Goal: Information Seeking & Learning: Check status

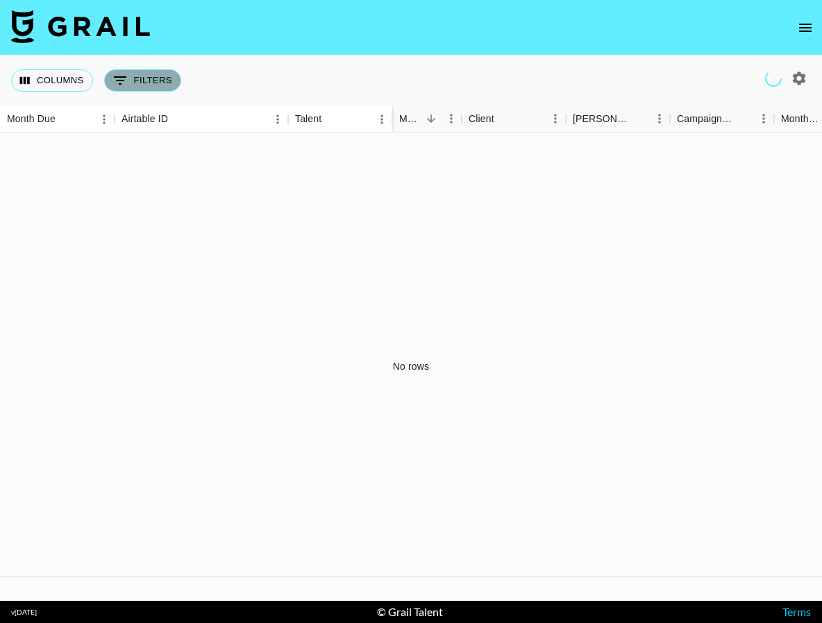
click at [144, 78] on button "0 Filters" at bounding box center [142, 80] width 77 height 22
select select "managerIds"
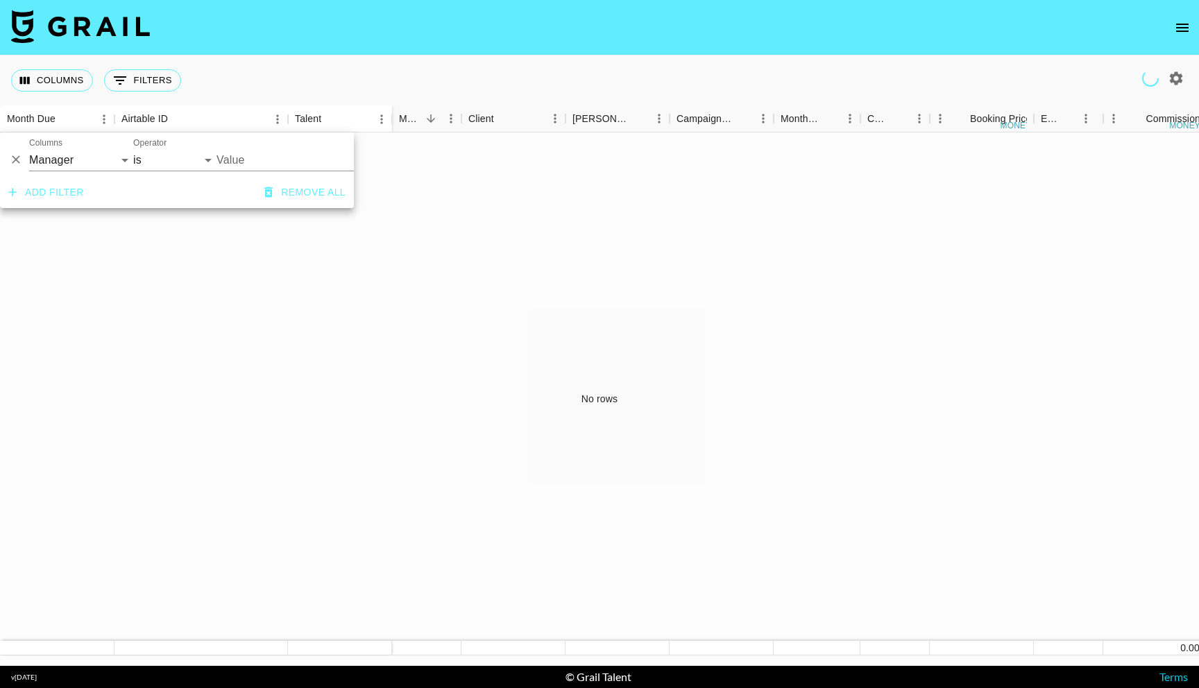
click at [821, 37] on button "open drawer" at bounding box center [1183, 28] width 28 height 28
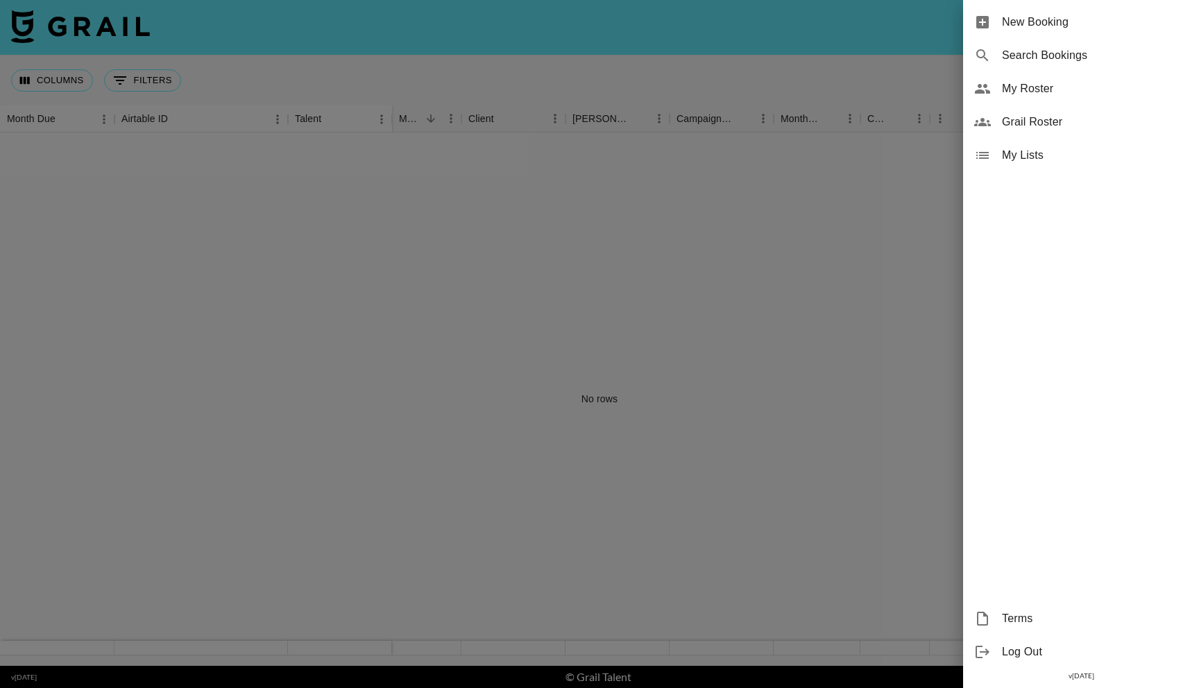
click at [821, 52] on span "Search Bookings" at bounding box center [1095, 55] width 186 height 17
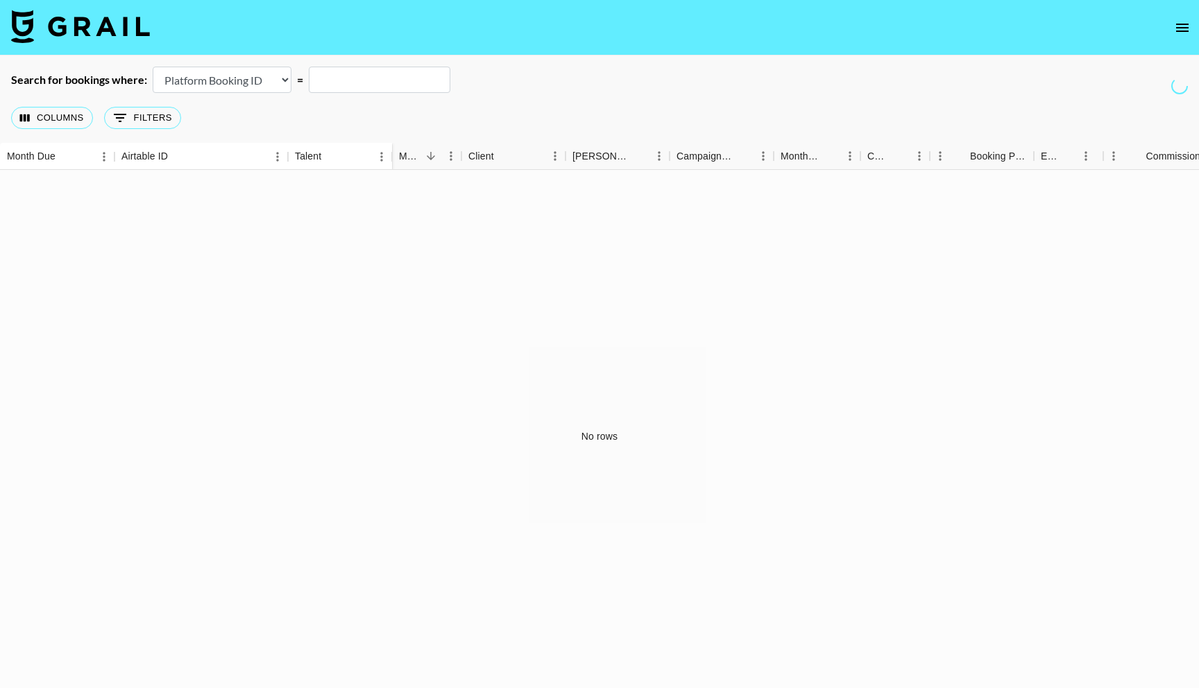
click at [286, 80] on select "Airtable Booking ID Platform Booking ID Platform Campaign ID" at bounding box center [222, 80] width 139 height 26
click at [153, 67] on select "Airtable Booking ID Platform Booking ID Platform Campaign ID" at bounding box center [222, 80] width 139 height 26
click at [84, 119] on button "Columns" at bounding box center [52, 118] width 82 height 22
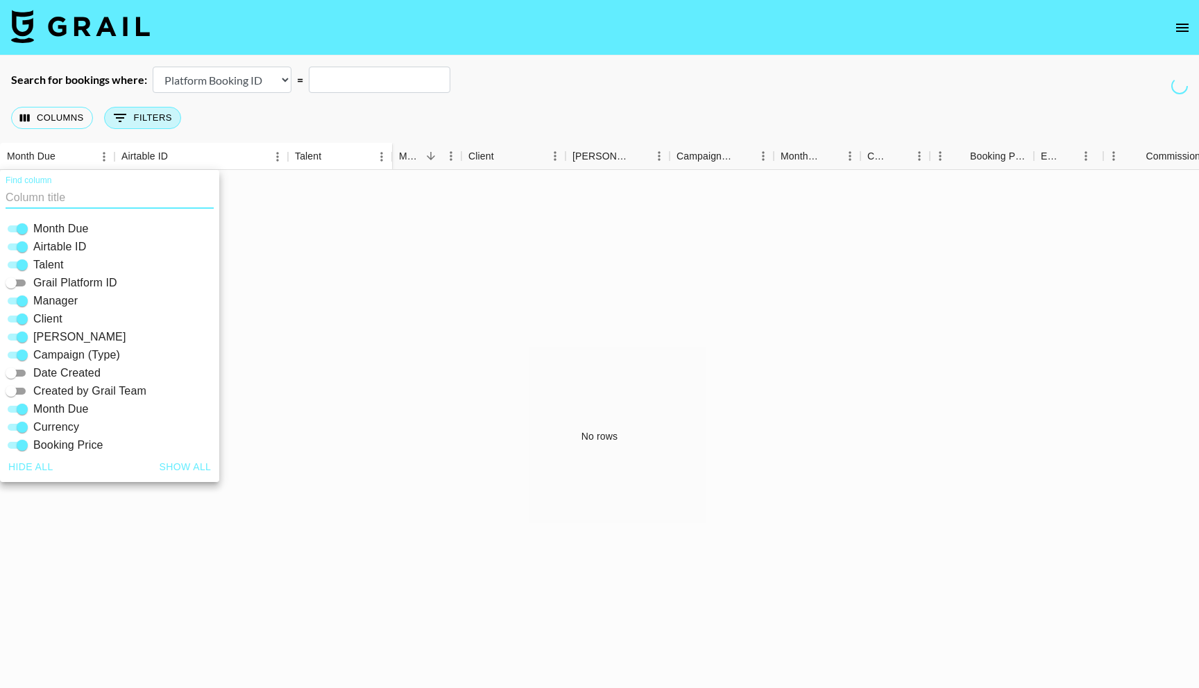
click at [138, 117] on button "0 Filters" at bounding box center [142, 118] width 77 height 22
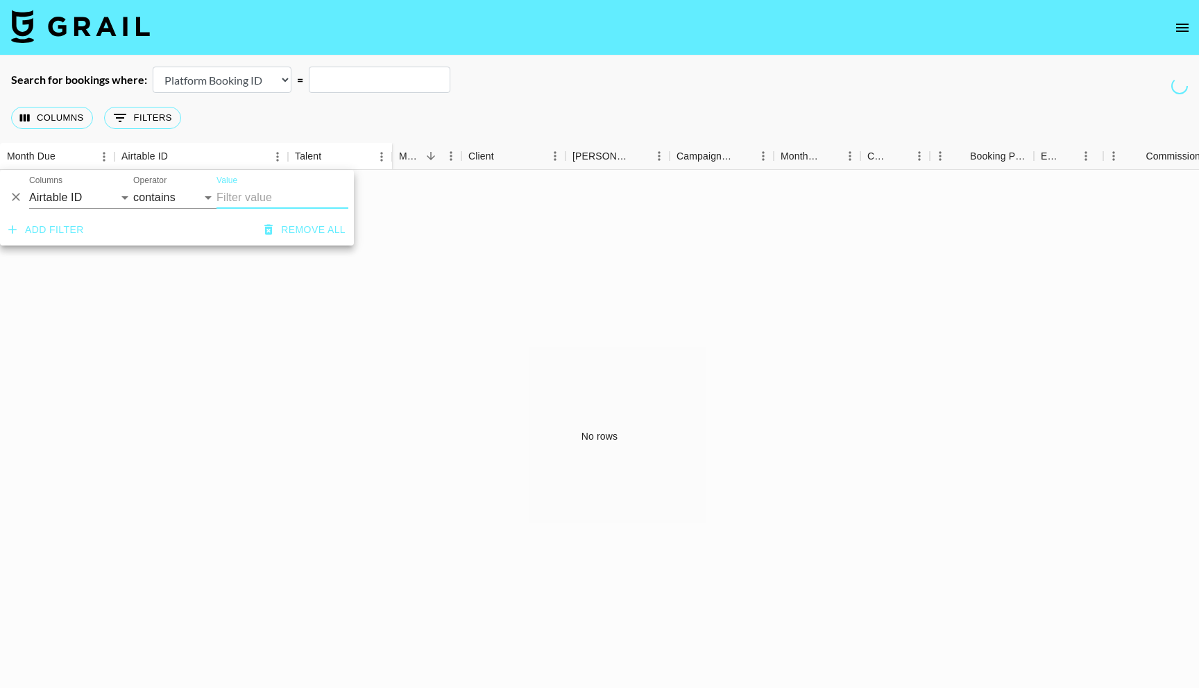
click at [454, 248] on div "No rows" at bounding box center [599, 437] width 1199 height 534
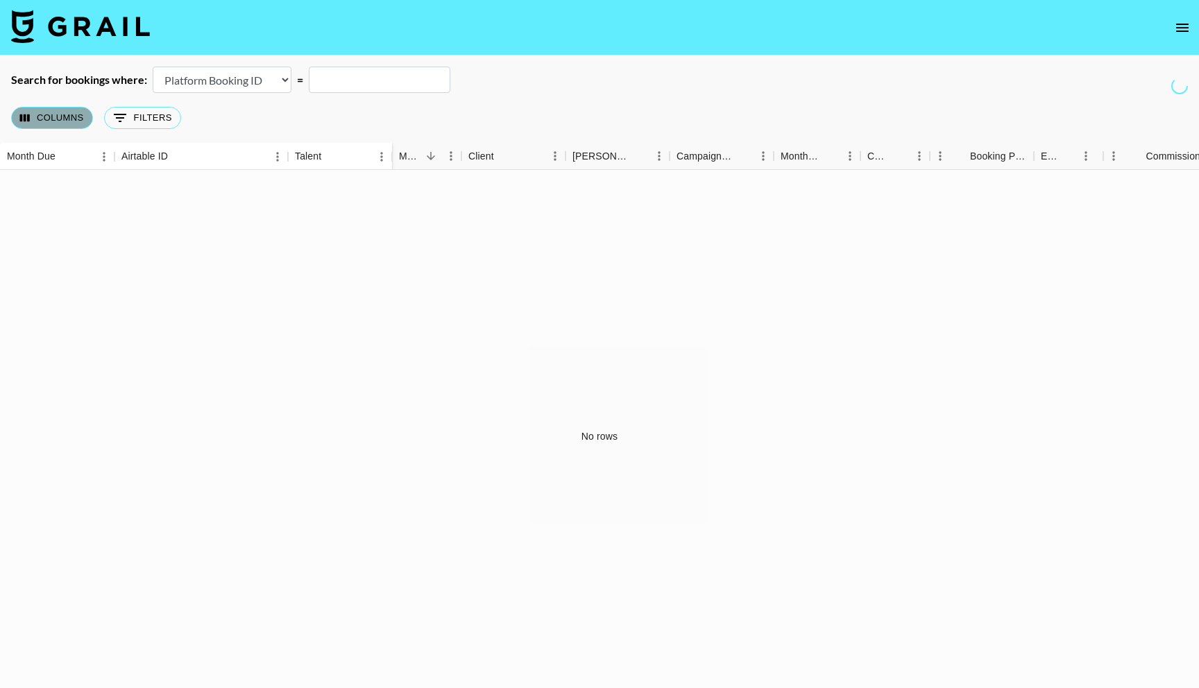
click at [85, 119] on button "Columns" at bounding box center [52, 118] width 82 height 22
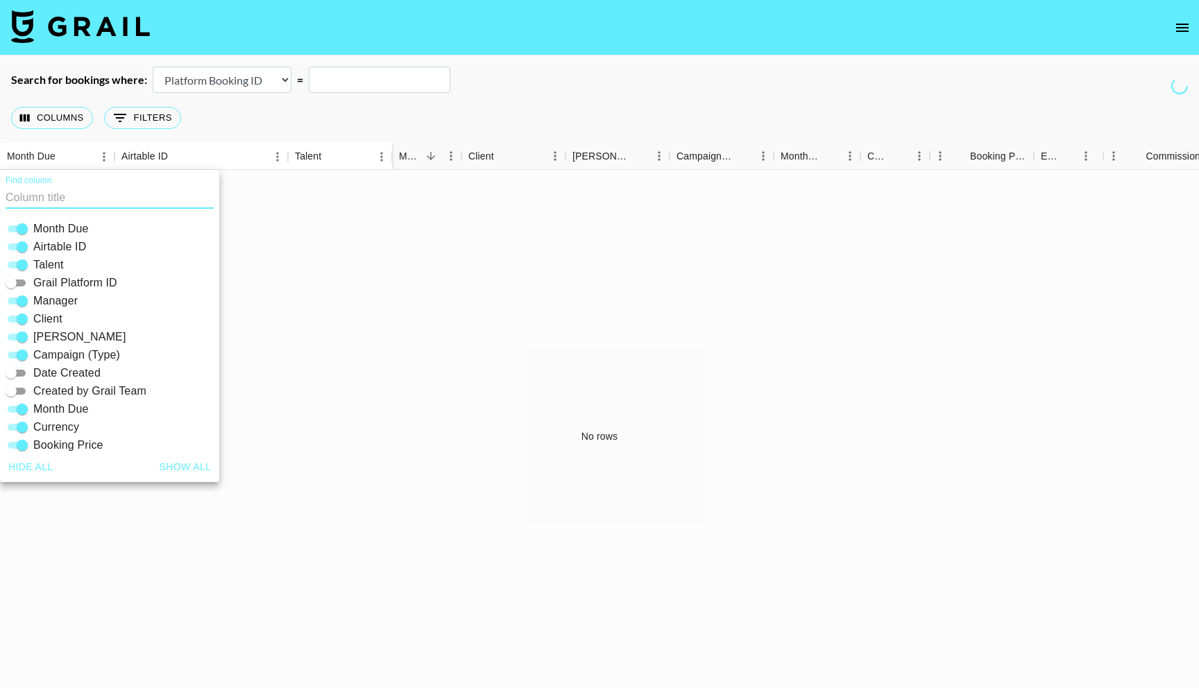
click at [400, 268] on div "No rows" at bounding box center [599, 437] width 1199 height 534
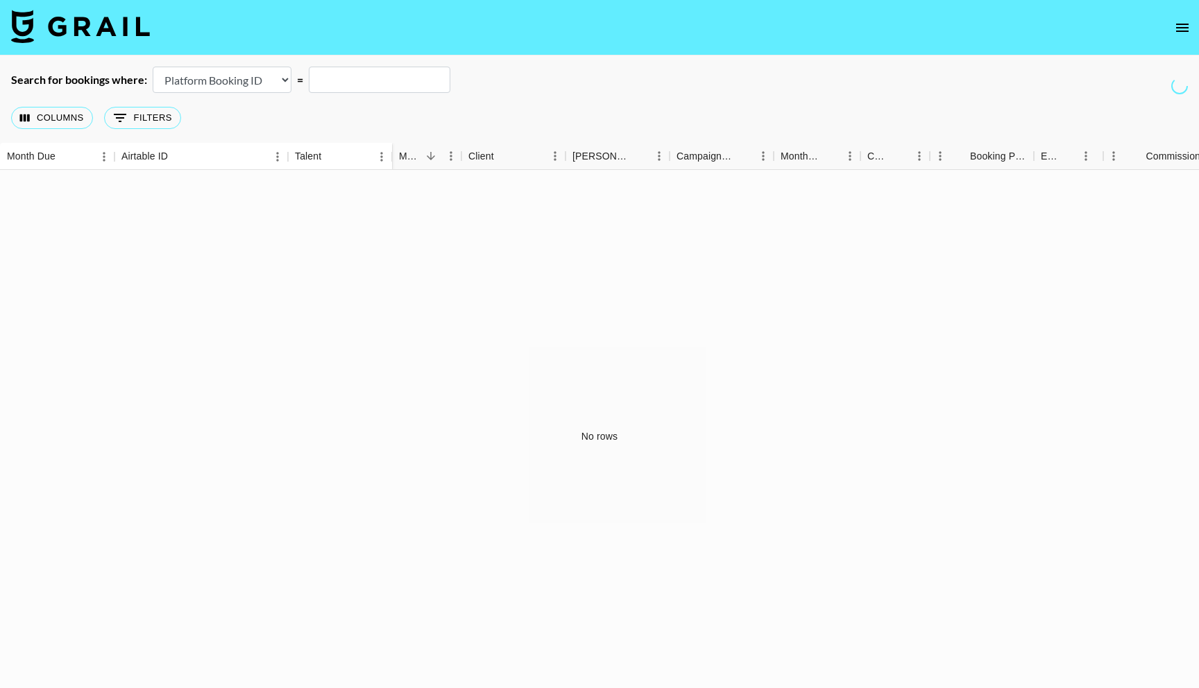
click at [246, 78] on select "Airtable Booking ID Platform Booking ID Platform Campaign ID" at bounding box center [222, 80] width 139 height 26
click at [153, 67] on select "Airtable Booking ID Platform Booking ID Platform Campaign ID" at bounding box center [222, 80] width 139 height 26
click at [81, 110] on button "Columns" at bounding box center [52, 118] width 82 height 22
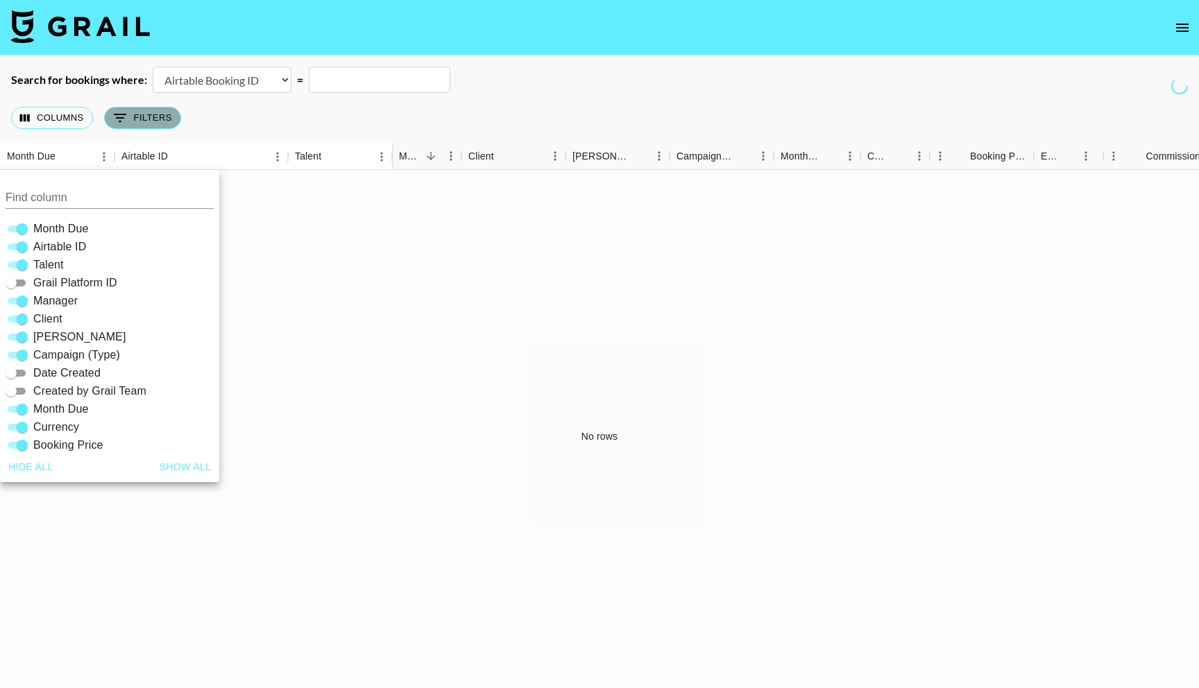
click at [155, 113] on button "0 Filters" at bounding box center [142, 118] width 77 height 22
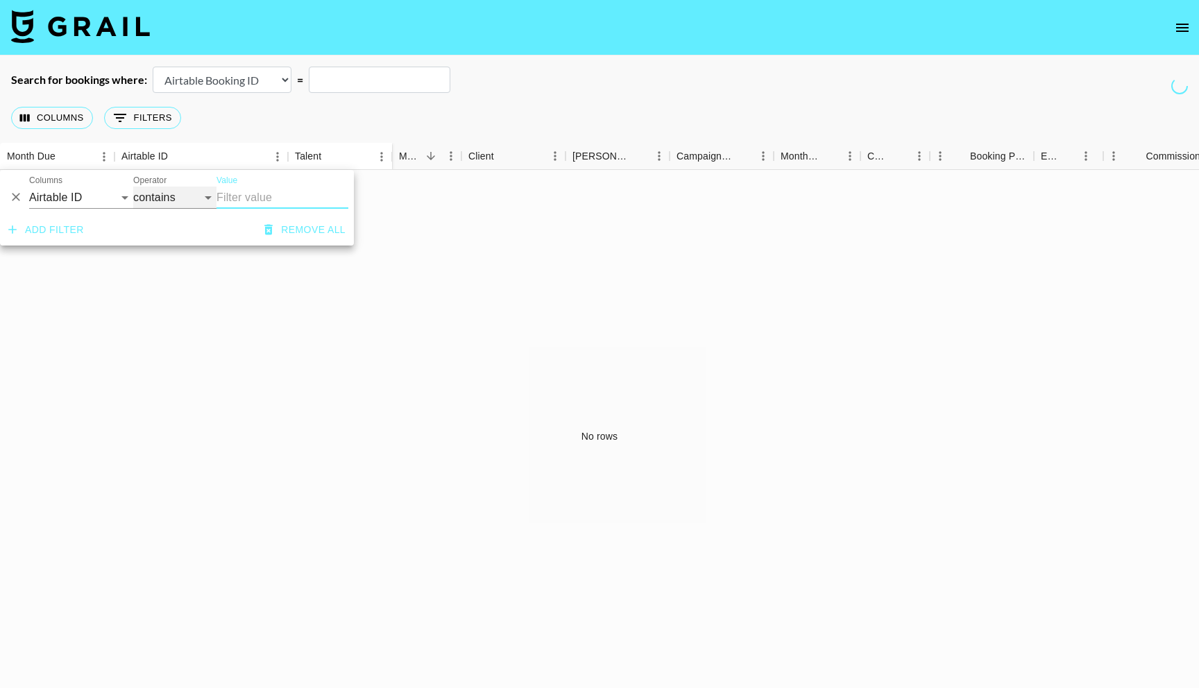
click at [140, 198] on select "contains equals starts with ends with is empty is not empty is any of" at bounding box center [174, 198] width 83 height 22
click at [214, 78] on select "Airtable Booking ID Platform Booking ID Platform Campaign ID" at bounding box center [222, 80] width 139 height 26
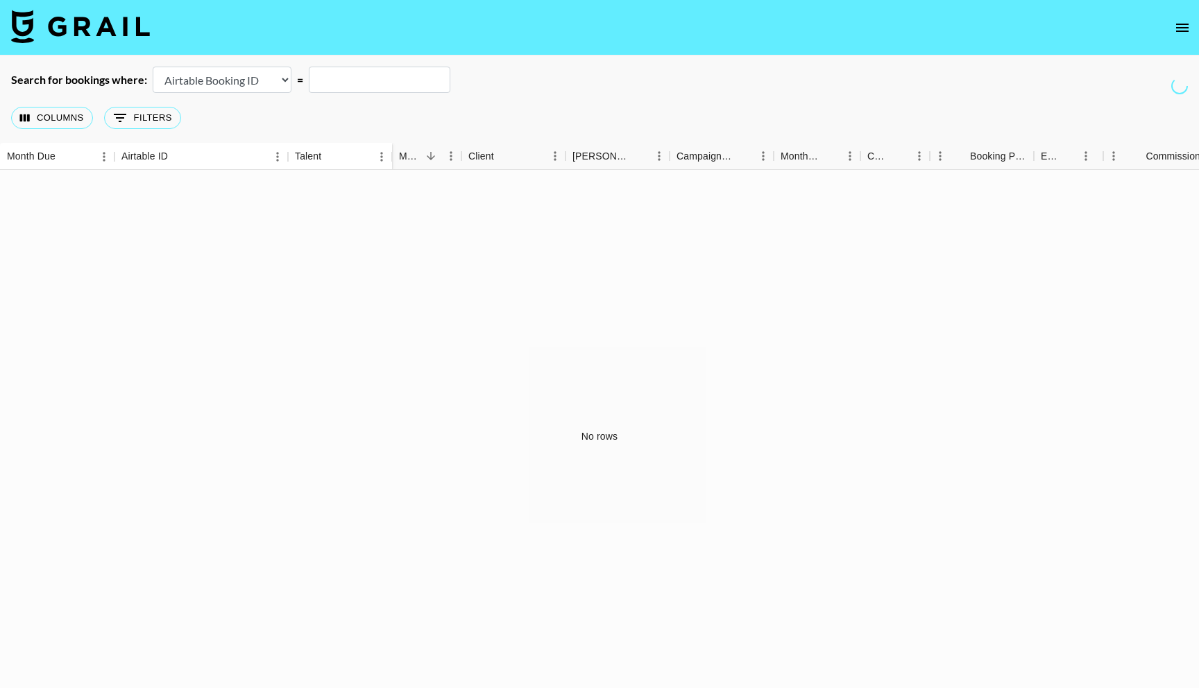
click at [214, 78] on select "Airtable Booking ID Platform Booking ID Platform Campaign ID" at bounding box center [222, 80] width 139 height 26
select select "id"
click at [153, 67] on select "Airtable Booking ID Platform Booking ID Platform Campaign ID" at bounding box center [222, 80] width 139 height 26
click at [221, 79] on select "Airtable Booking ID Platform Booking ID Platform Campaign ID" at bounding box center [222, 80] width 139 height 26
click at [153, 67] on select "Airtable Booking ID Platform Booking ID Platform Campaign ID" at bounding box center [222, 80] width 139 height 26
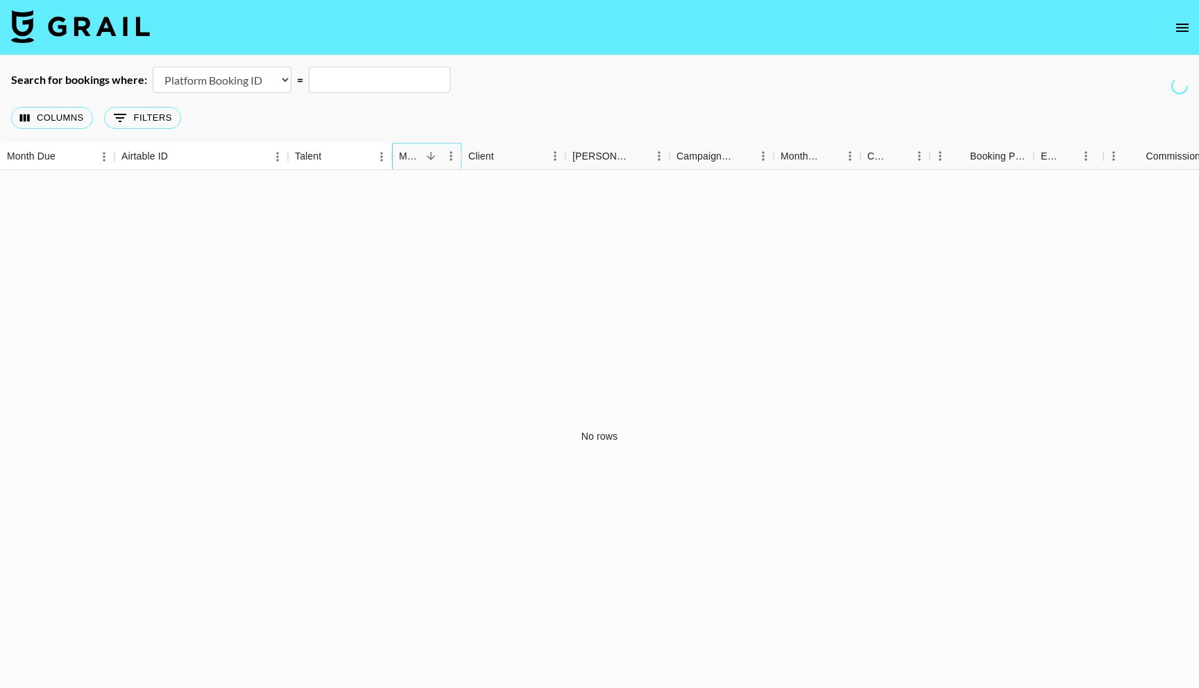
click at [418, 158] on div "Manager" at bounding box center [410, 156] width 22 height 27
click at [457, 157] on div "Manager" at bounding box center [461, 156] width 17 height 27
click at [454, 156] on div "Manager" at bounding box center [461, 156] width 17 height 27
click at [451, 154] on icon "Menu" at bounding box center [451, 156] width 14 height 14
click at [213, 218] on div "No rows" at bounding box center [599, 437] width 1199 height 534
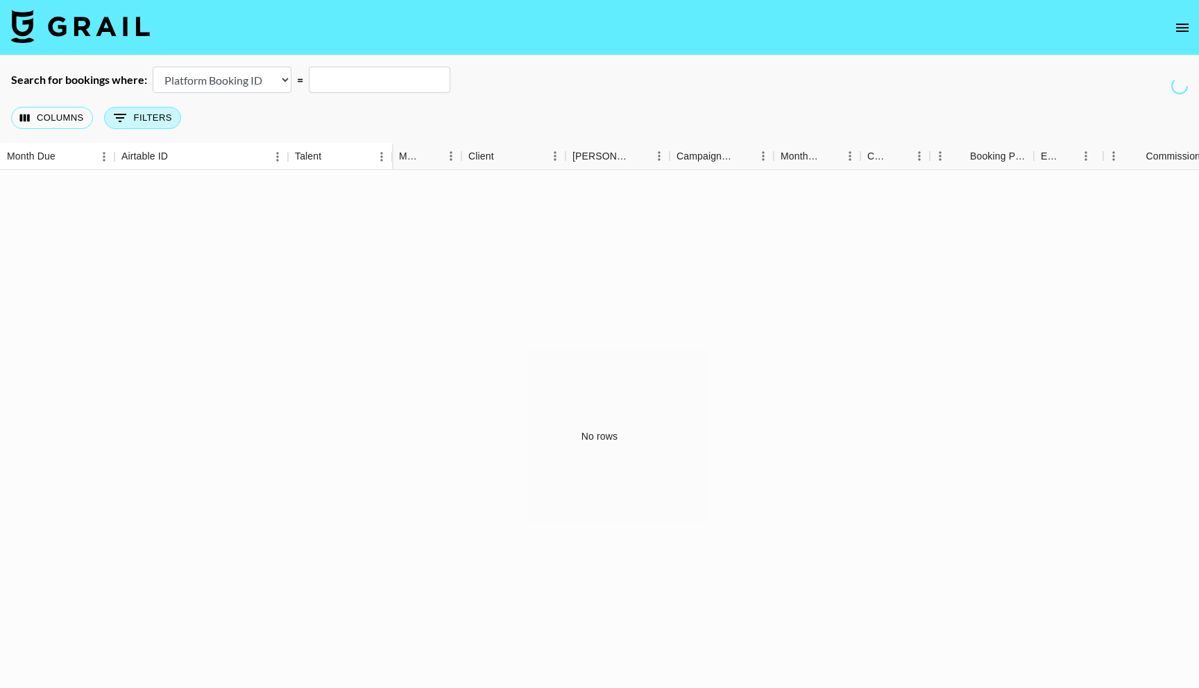
click at [149, 122] on button "0 Filters" at bounding box center [142, 118] width 77 height 22
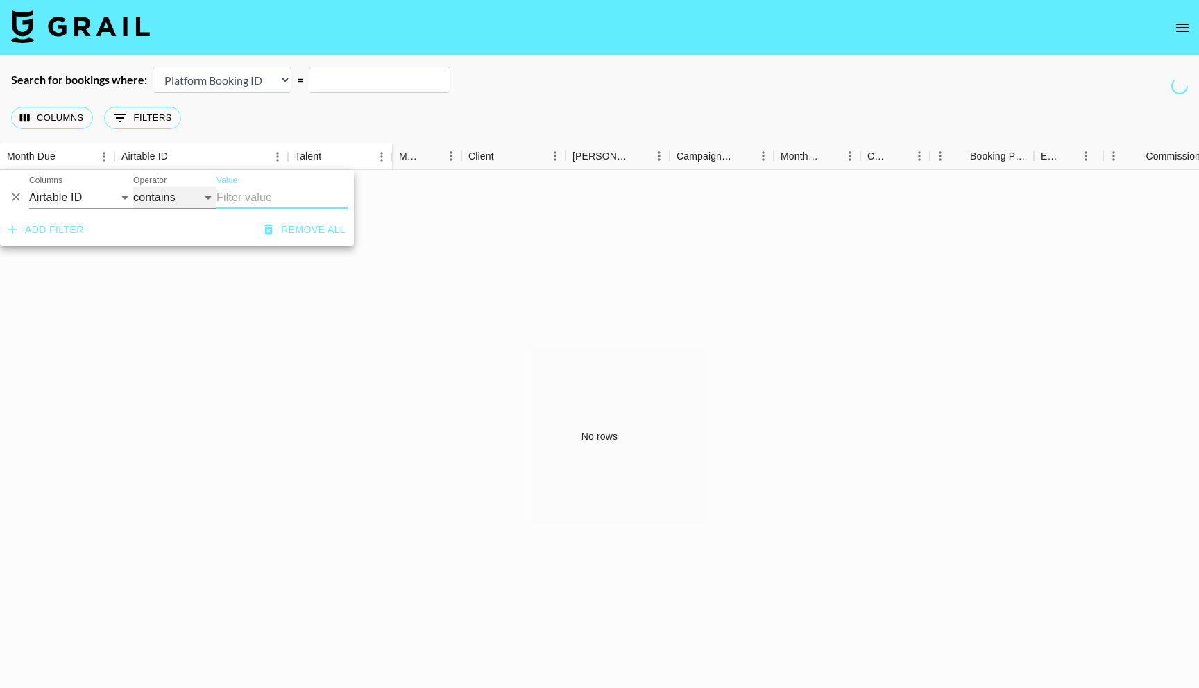
click at [169, 199] on select "contains equals starts with ends with is empty is not empty is any of" at bounding box center [174, 198] width 83 height 22
click at [133, 187] on select "contains equals starts with ends with is empty is not empty is any of" at bounding box center [174, 198] width 83 height 22
click at [80, 227] on button "Add filter" at bounding box center [46, 230] width 87 height 26
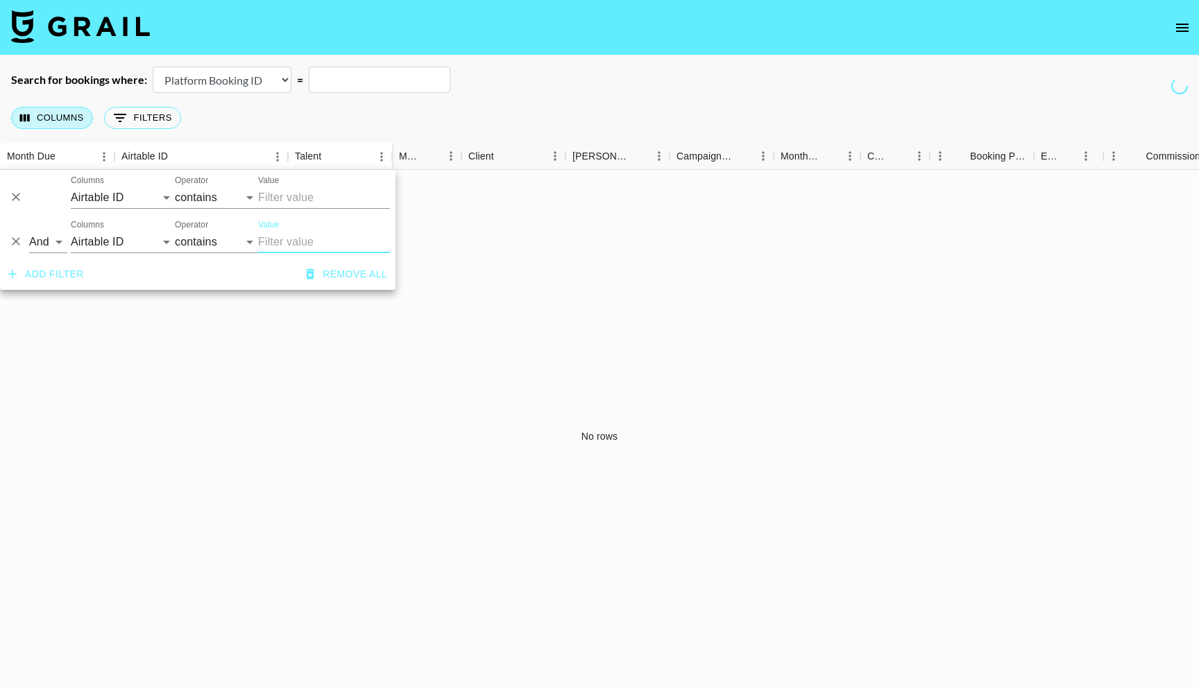
click at [49, 126] on button "Columns" at bounding box center [52, 118] width 82 height 22
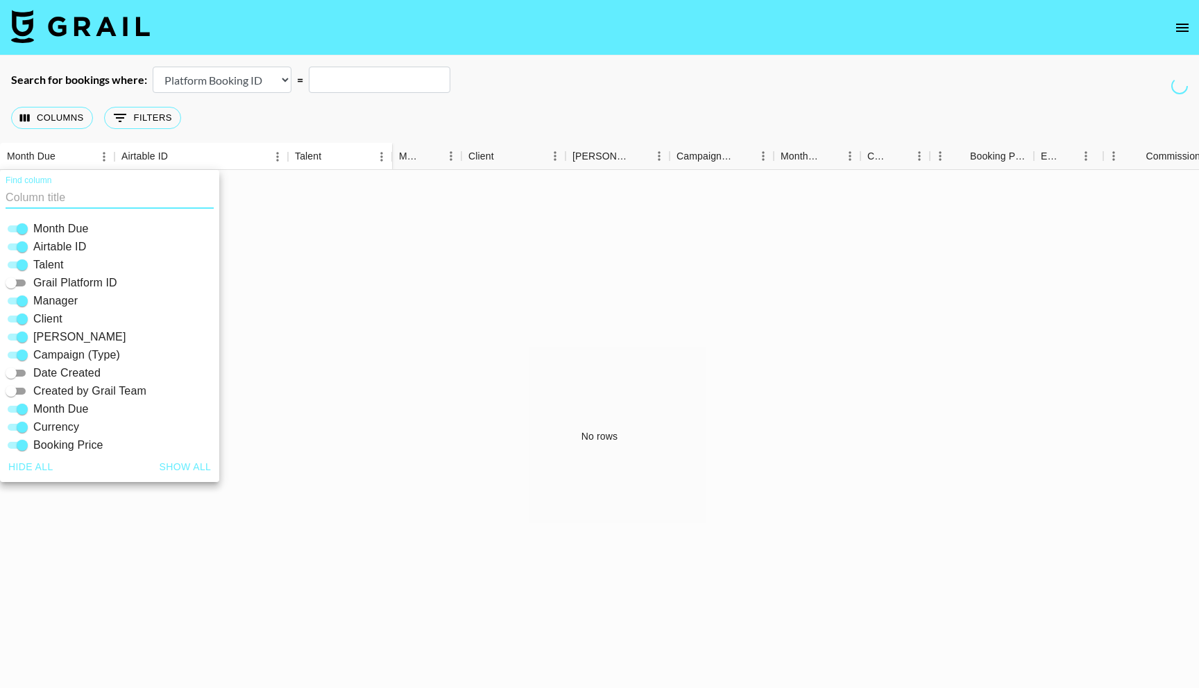
click at [475, 289] on div "No rows" at bounding box center [599, 437] width 1199 height 534
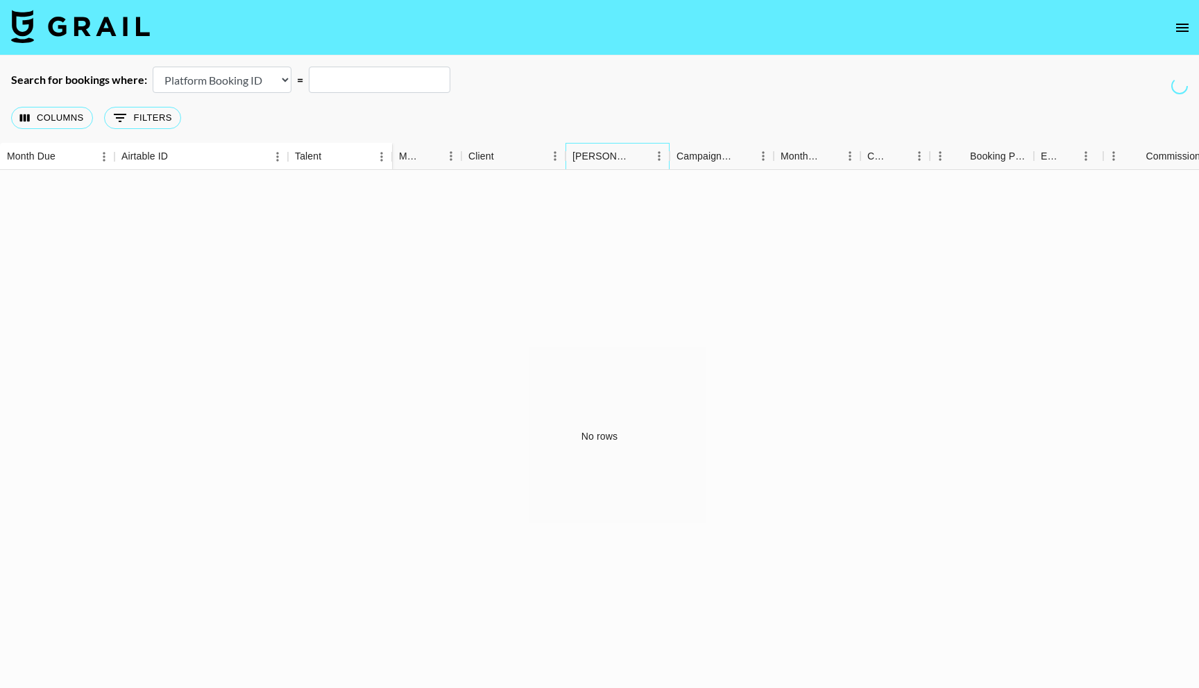
click at [593, 154] on div "[PERSON_NAME]" at bounding box center [601, 156] width 57 height 27
click at [661, 157] on div "Booker" at bounding box center [669, 156] width 17 height 27
click at [659, 152] on icon "Menu" at bounding box center [659, 155] width 2 height 9
click at [707, 232] on div "No rows" at bounding box center [599, 437] width 1199 height 534
click at [448, 157] on icon "Menu" at bounding box center [451, 156] width 14 height 14
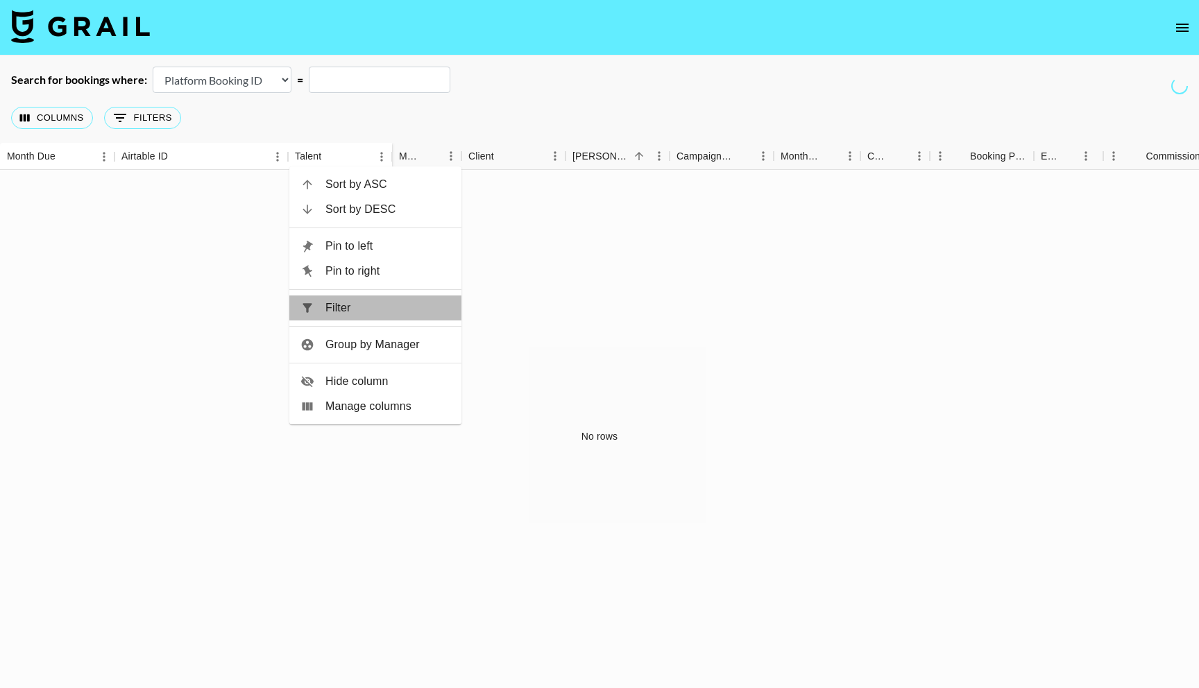
click at [350, 308] on span "Filter" at bounding box center [387, 308] width 125 height 17
select select "managerIds"
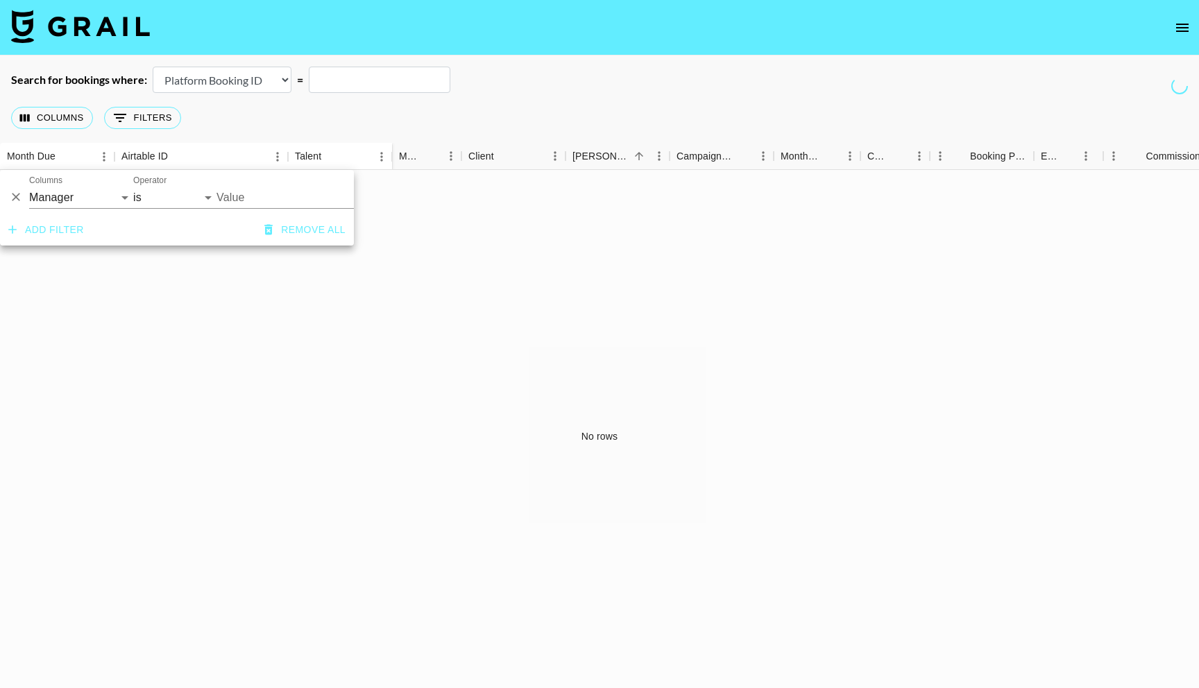
click at [116, 276] on div "No rows" at bounding box center [599, 437] width 1199 height 534
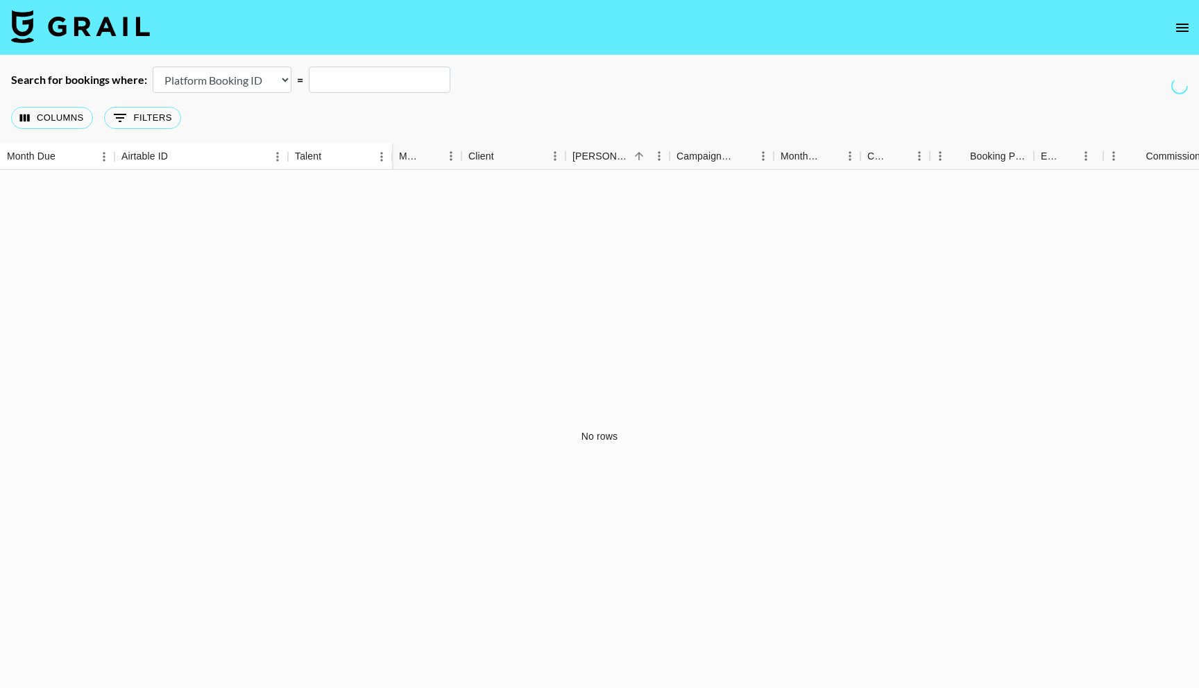
click at [821, 26] on icon "open drawer" at bounding box center [1182, 27] width 17 height 17
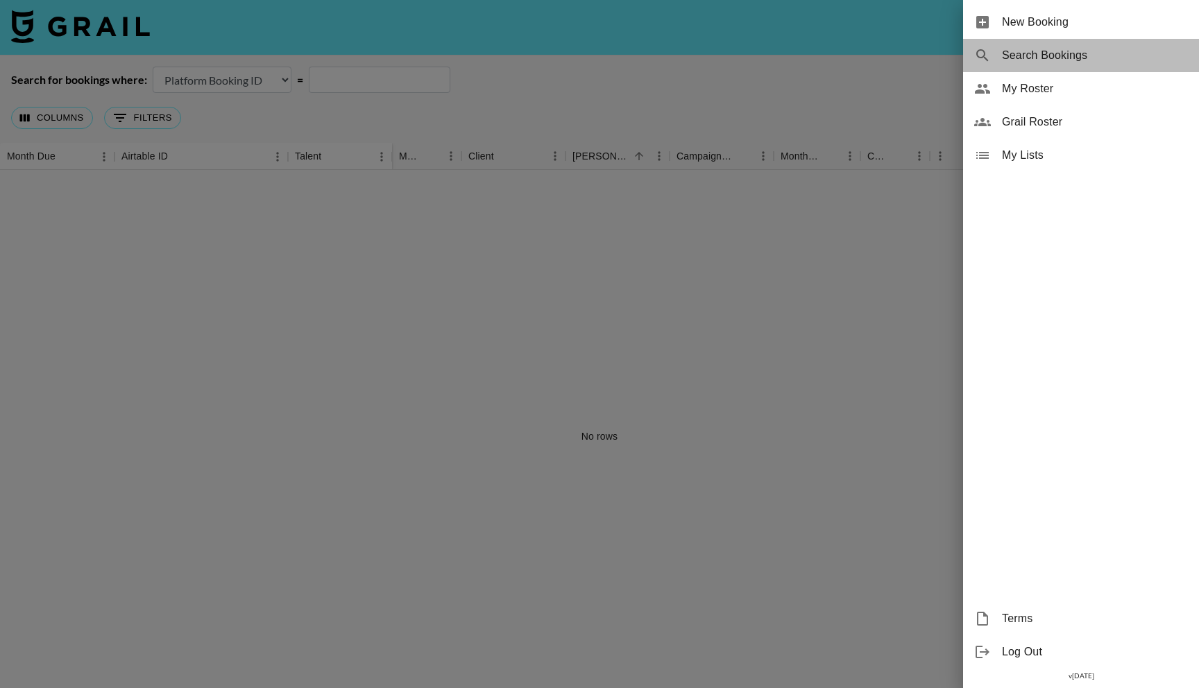
click at [821, 58] on span "Search Bookings" at bounding box center [1095, 55] width 186 height 17
click at [690, 211] on div at bounding box center [599, 344] width 1199 height 688
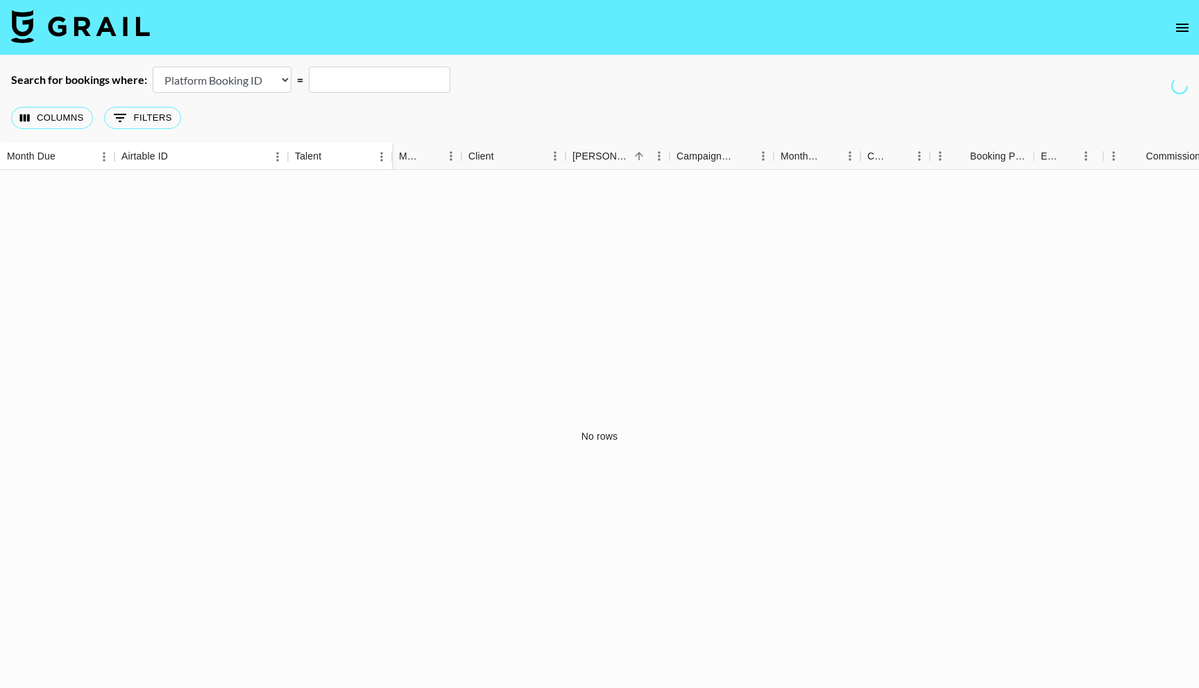
click at [380, 85] on input "text" at bounding box center [380, 80] width 142 height 26
click at [258, 81] on select "Airtable Booking ID Platform Booking ID Platform Campaign ID" at bounding box center [222, 80] width 139 height 26
click at [153, 67] on select "Airtable Booking ID Platform Booking ID Platform Campaign ID" at bounding box center [222, 80] width 139 height 26
click at [147, 107] on button "0 Filters" at bounding box center [142, 118] width 77 height 22
select select "managerIds"
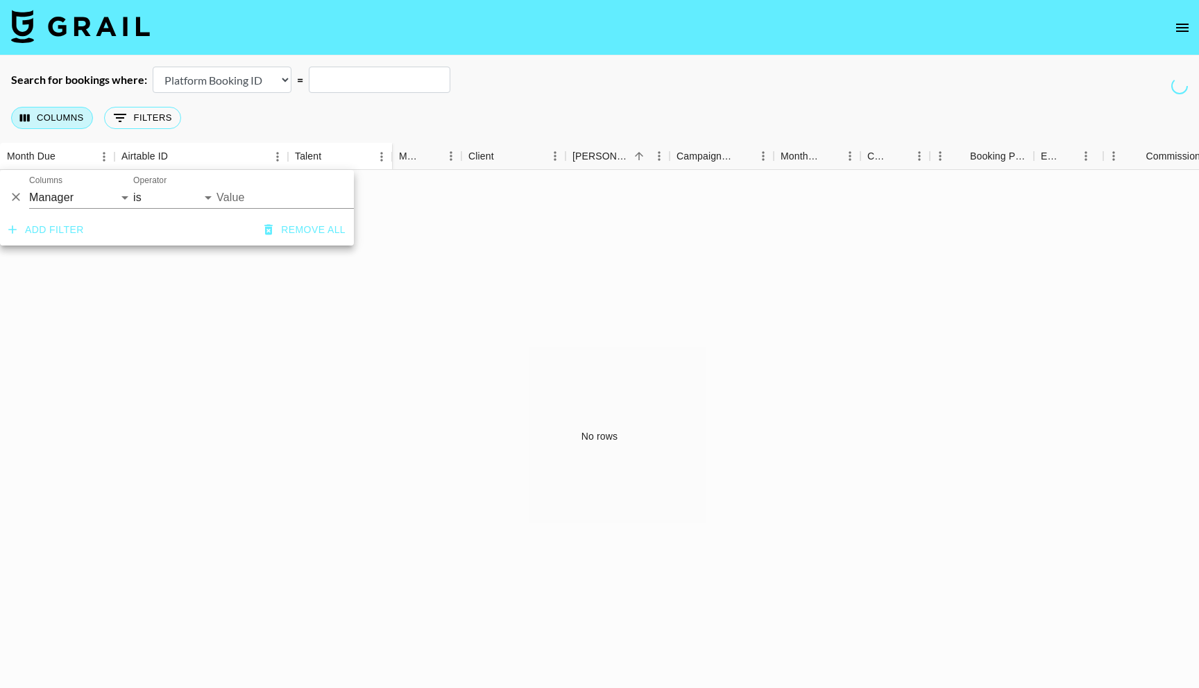
click at [51, 126] on button "Columns" at bounding box center [52, 118] width 82 height 22
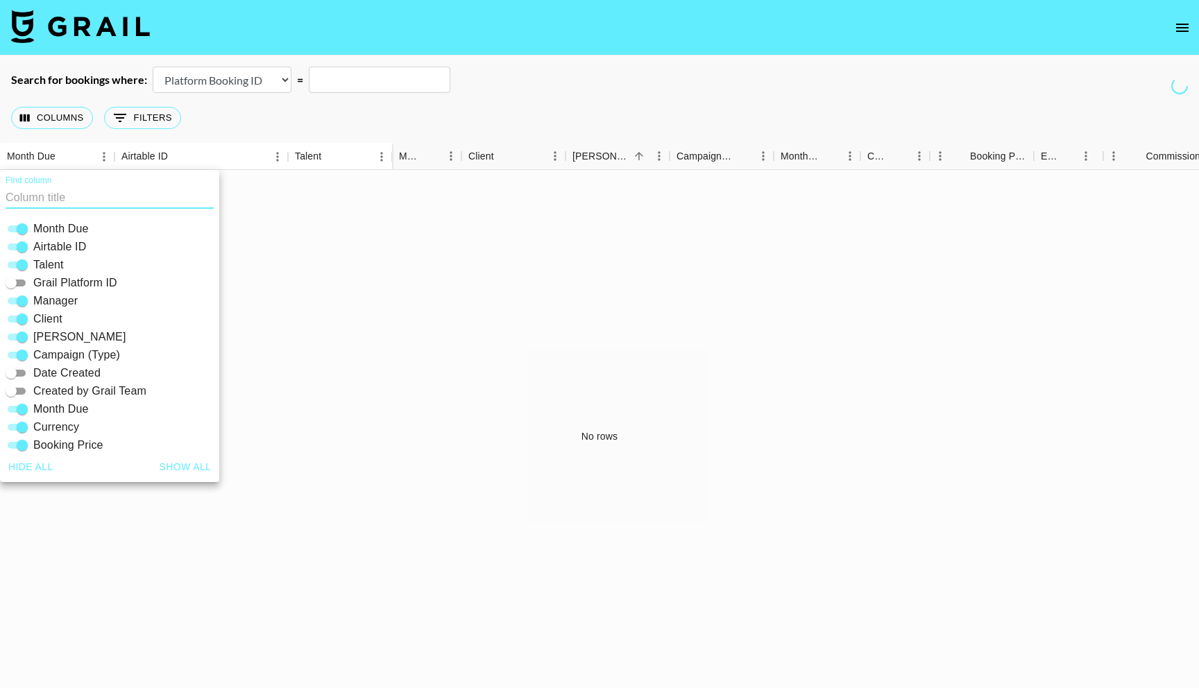
click at [138, 133] on div "Columns 0 Filters + Booking" at bounding box center [99, 118] width 176 height 50
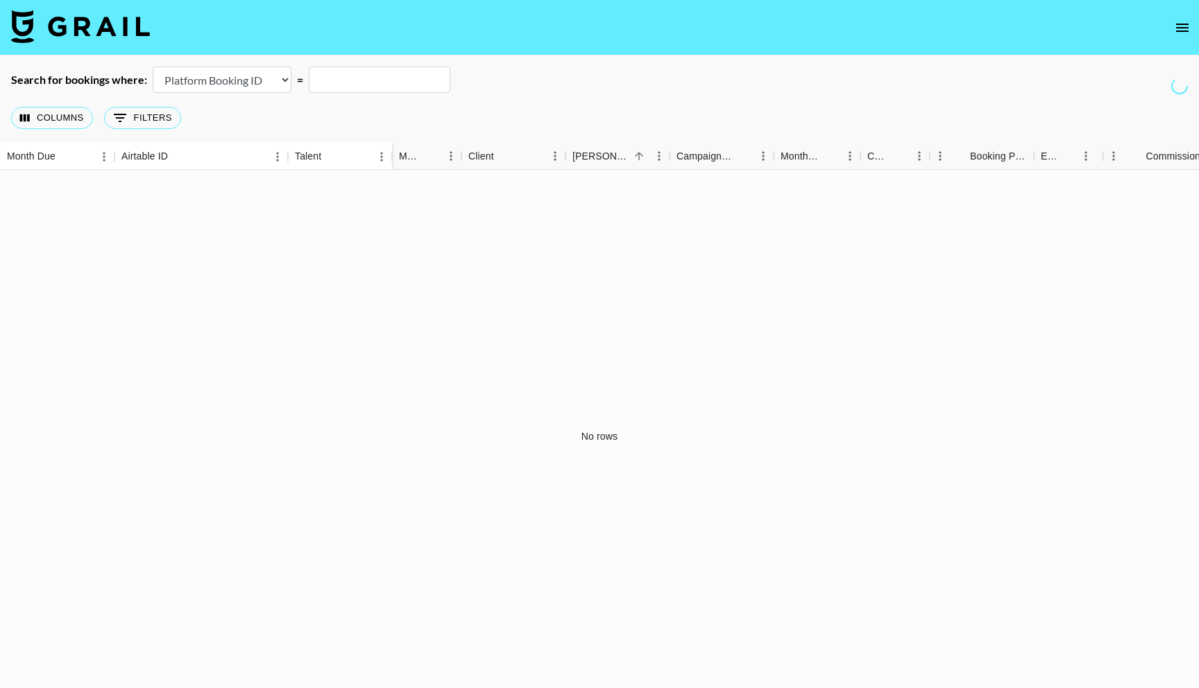
click at [137, 130] on div "Columns 0 Filters + Booking" at bounding box center [99, 118] width 176 height 50
click at [117, 126] on icon "Show filters" at bounding box center [120, 118] width 17 height 17
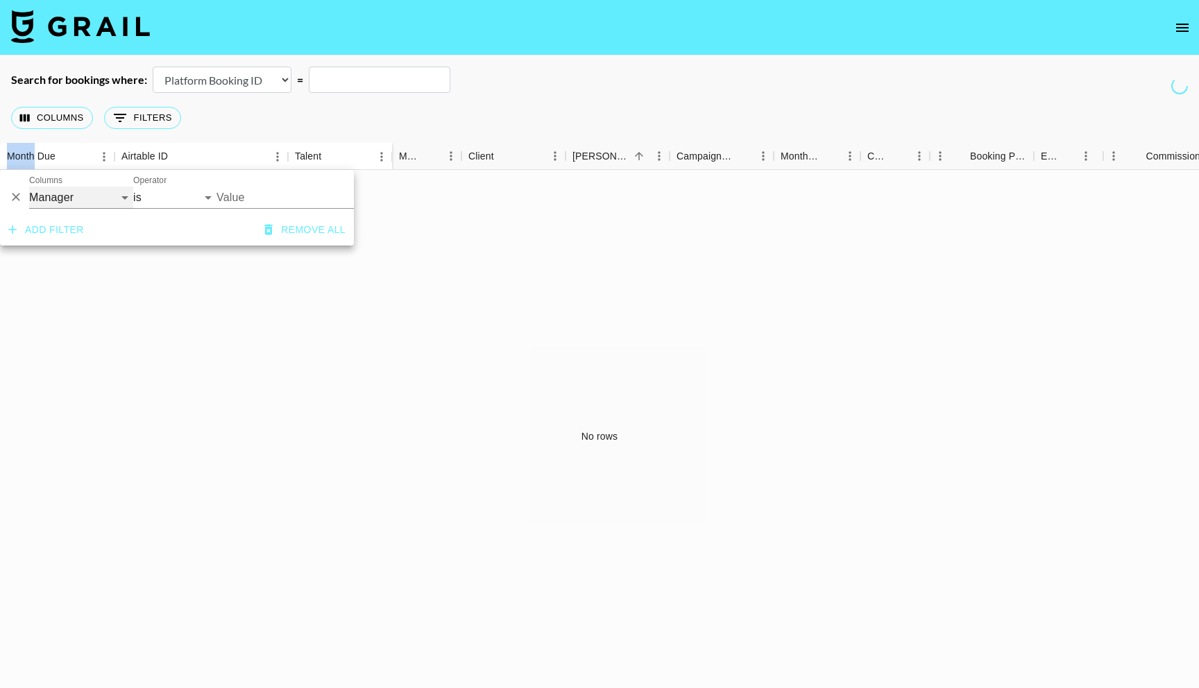
click at [78, 196] on select "Airtable ID Talent Grail Platform ID Manager Client [PERSON_NAME] Campaign (Typ…" at bounding box center [81, 198] width 104 height 22
select select "clientId"
click at [29, 187] on select "Airtable ID Talent Grail Platform ID Manager Client [PERSON_NAME] Campaign (Typ…" at bounding box center [81, 198] width 104 height 22
click at [278, 203] on input "Value" at bounding box center [310, 198] width 187 height 22
type input "Dairy"
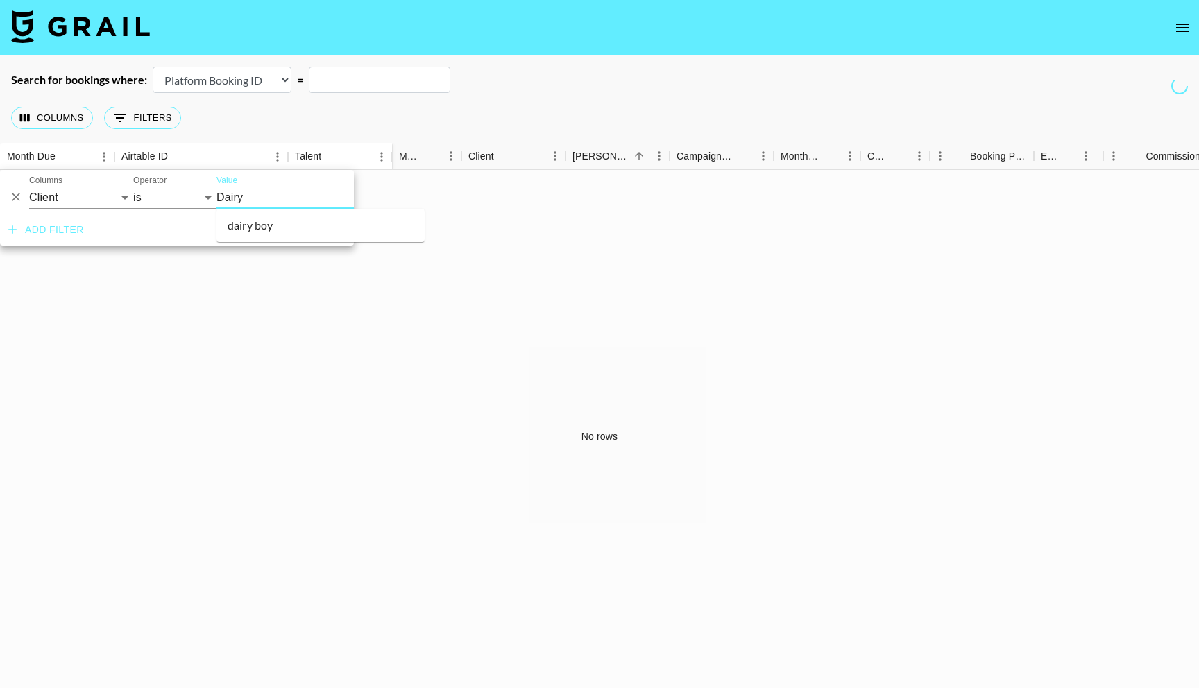
click at [302, 223] on li "dairy boy" at bounding box center [321, 225] width 208 height 22
click at [290, 203] on input "Dairy Boy" at bounding box center [301, 198] width 169 height 22
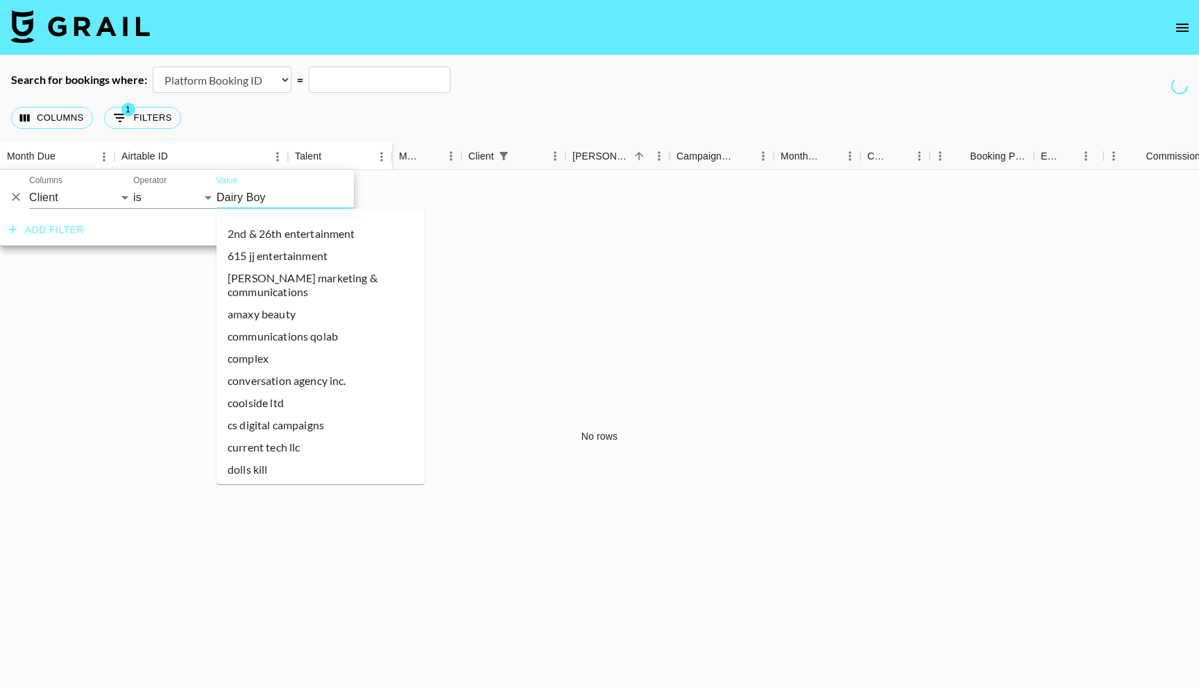
scroll to position [22184, 0]
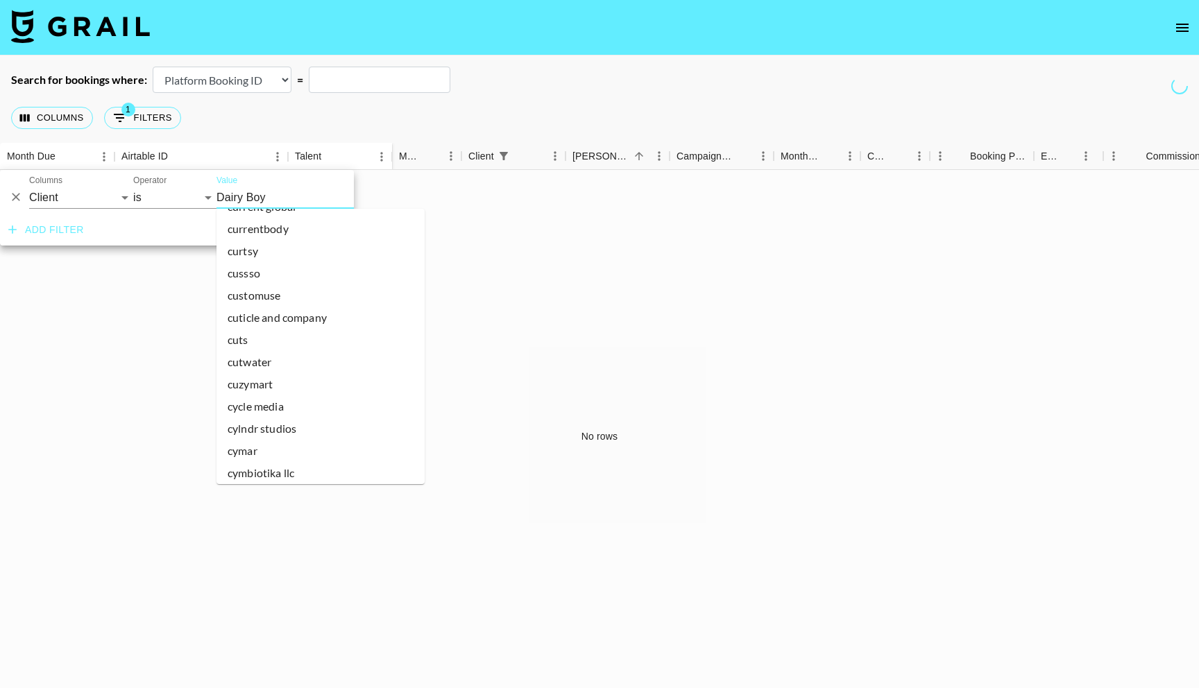
click at [285, 462] on li "cymbiotika llc" at bounding box center [321, 473] width 208 height 22
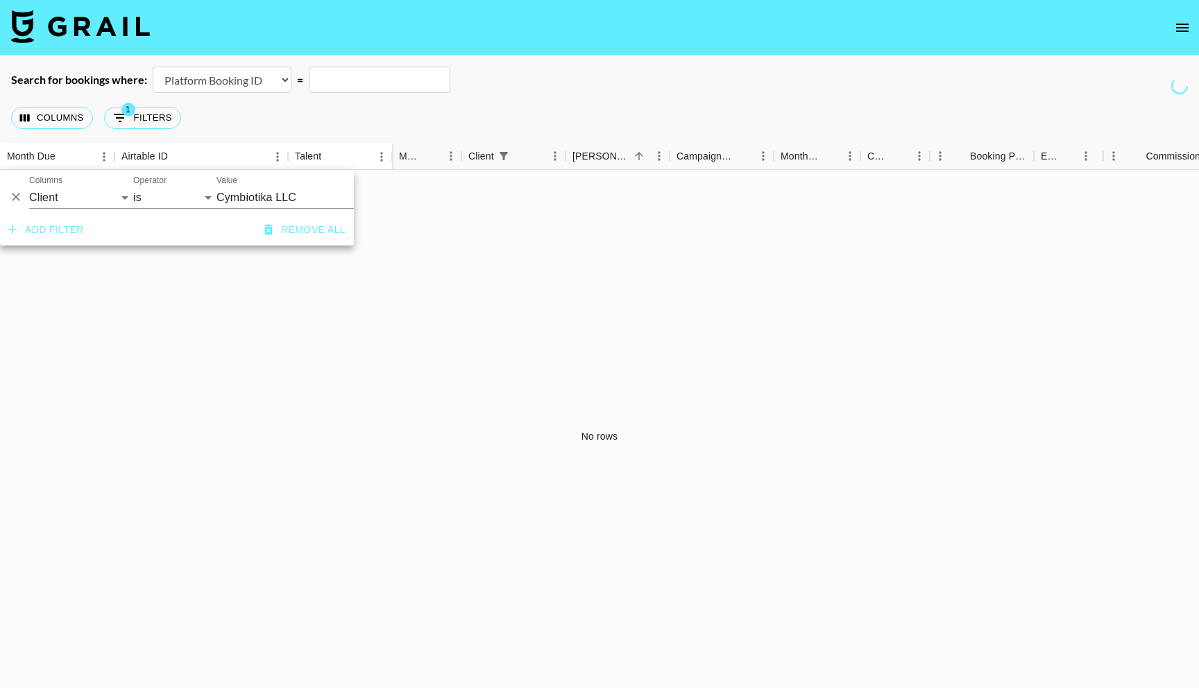
click at [323, 321] on div "No rows" at bounding box center [599, 437] width 1199 height 534
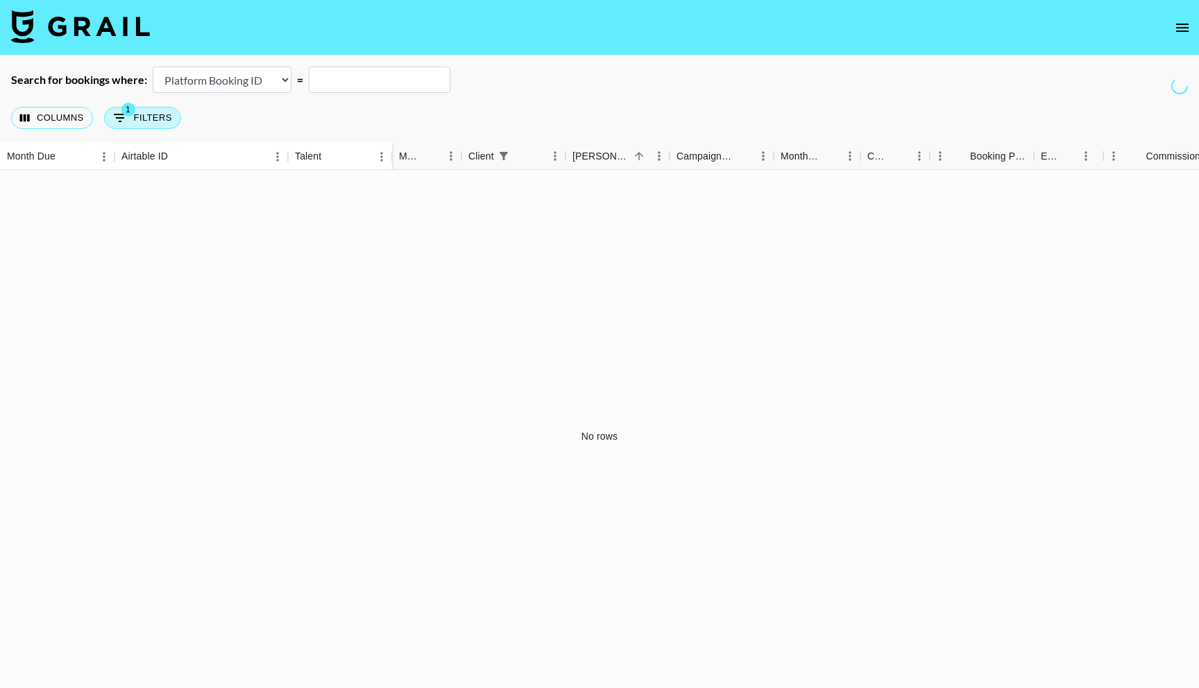
click at [156, 115] on button "1 Filters" at bounding box center [142, 118] width 77 height 22
select select "clientId"
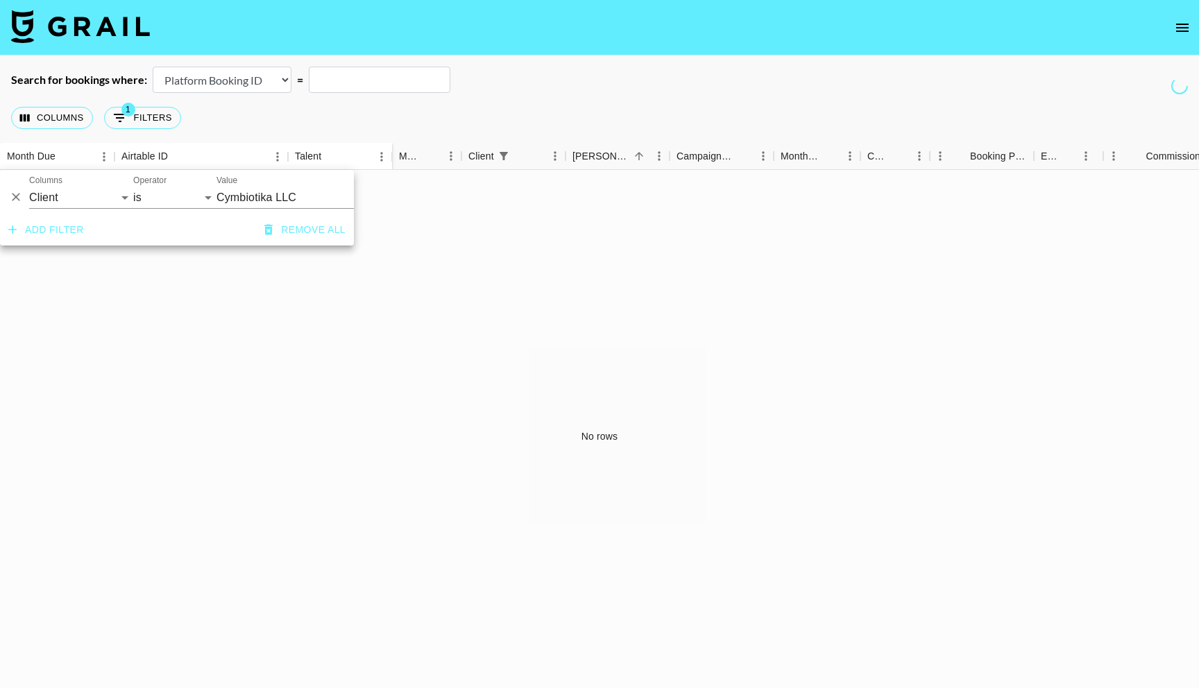
click at [142, 327] on div "No rows" at bounding box center [599, 437] width 1199 height 534
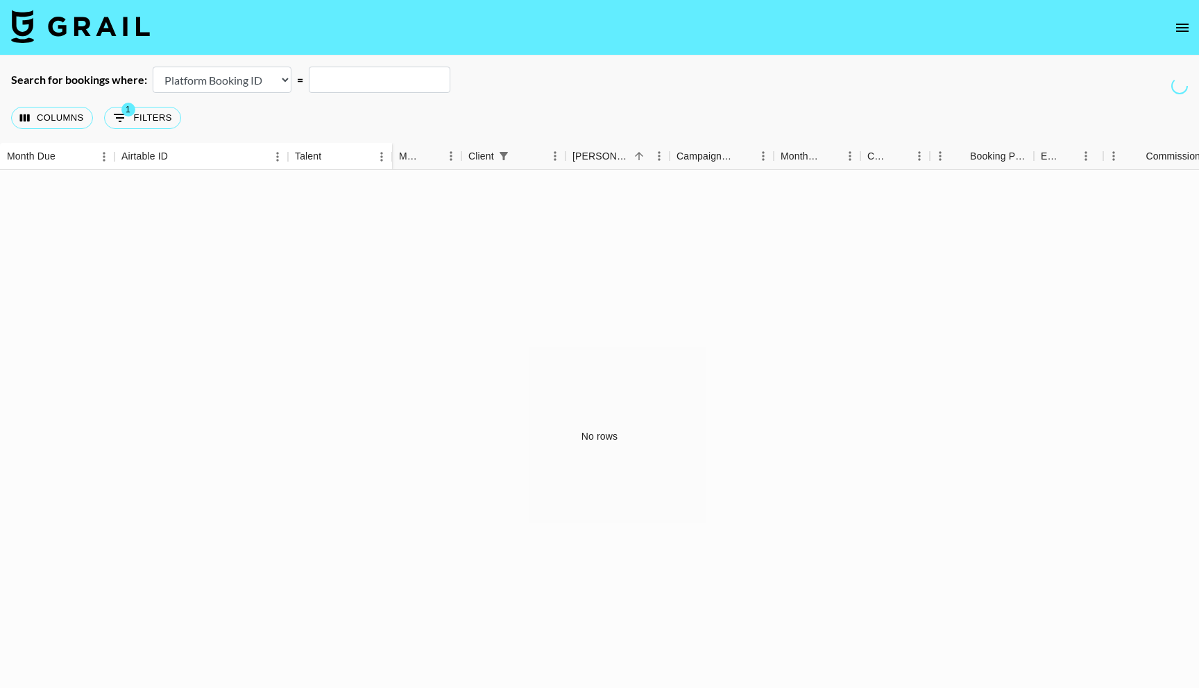
click at [228, 92] on select "Airtable Booking ID Platform Booking ID Platform Campaign ID" at bounding box center [222, 80] width 139 height 26
click at [153, 67] on select "Airtable Booking ID Platform Booking ID Platform Campaign ID" at bounding box center [222, 80] width 139 height 26
click at [221, 90] on select "Airtable Booking ID Platform Booking ID Platform Campaign ID" at bounding box center [222, 80] width 139 height 26
select select "campaignId"
click at [153, 67] on select "Airtable Booking ID Platform Booking ID Platform Campaign ID" at bounding box center [222, 80] width 139 height 26
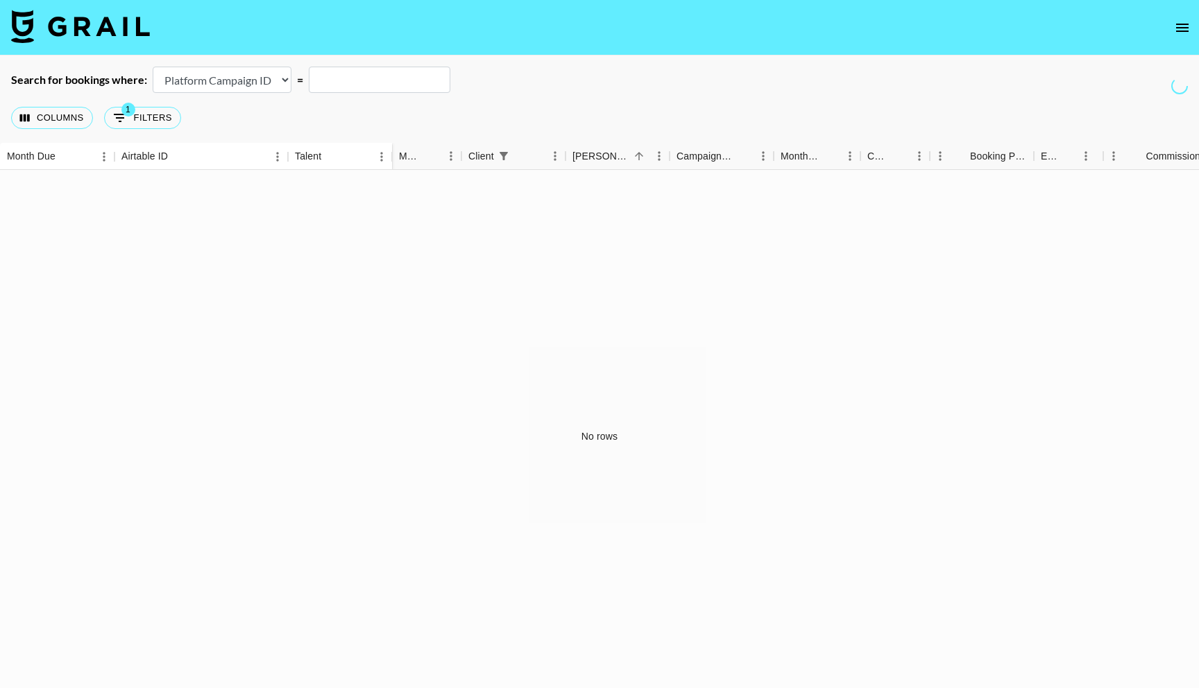
click at [231, 79] on select "Airtable Booking ID Platform Booking ID Platform Campaign ID" at bounding box center [222, 80] width 139 height 26
click at [156, 128] on button "1 Filters" at bounding box center [142, 118] width 77 height 22
select select "clientId"
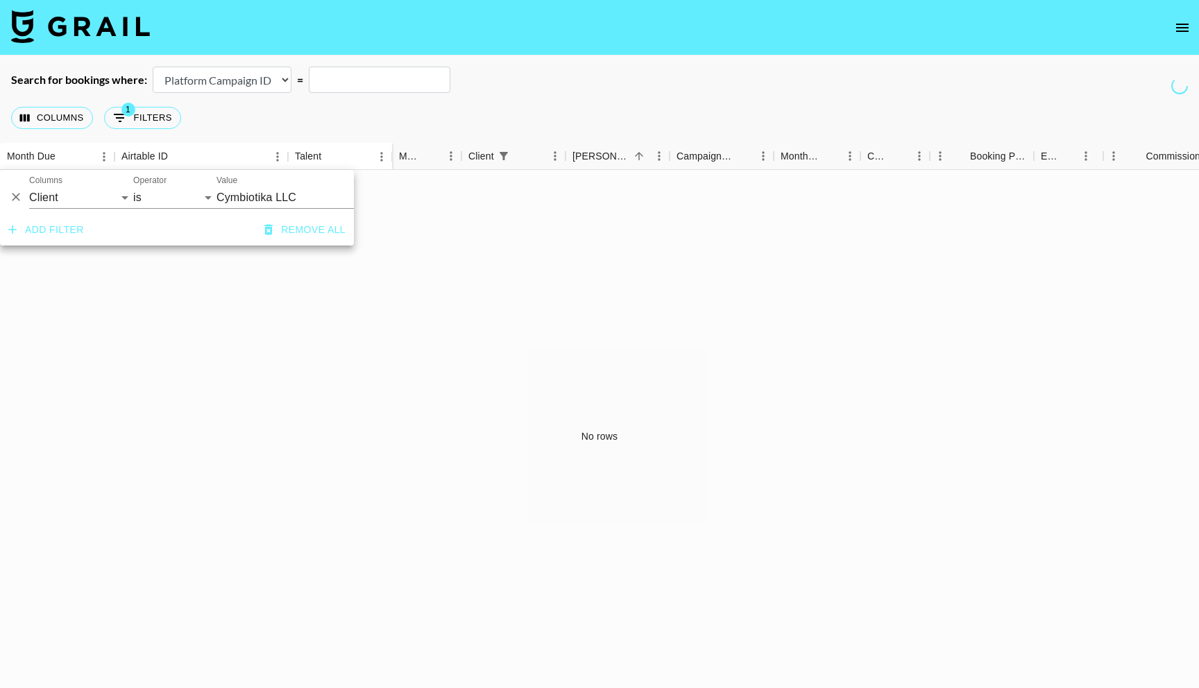
click at [264, 201] on input "Cymbiotika LLC" at bounding box center [301, 198] width 169 height 22
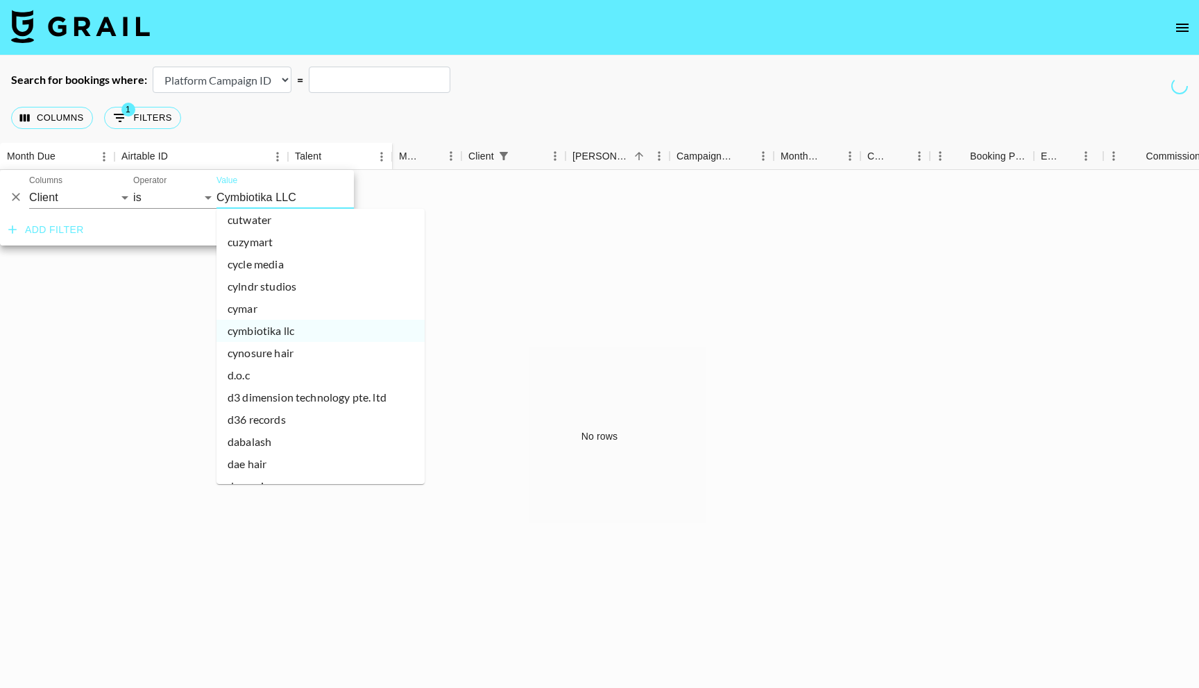
scroll to position [22332, 0]
click at [282, 514] on li "[PERSON_NAME]" at bounding box center [321, 525] width 208 height 22
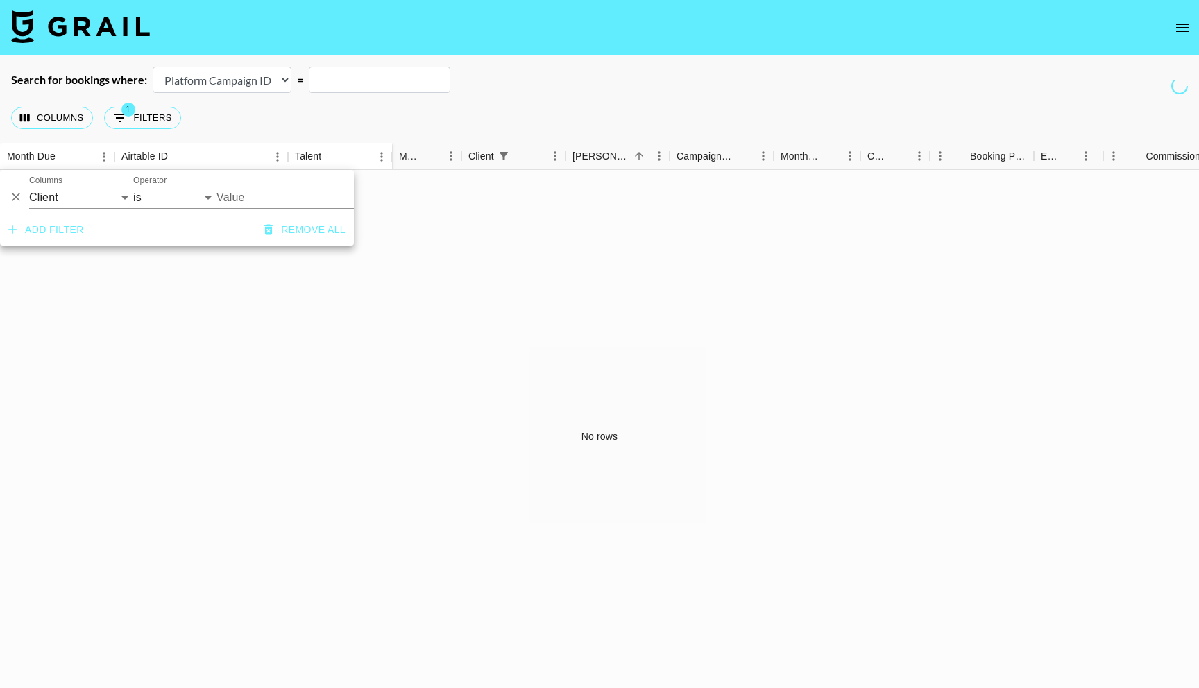
type input "[PERSON_NAME]"
click at [291, 298] on div "No rows" at bounding box center [599, 437] width 1199 height 534
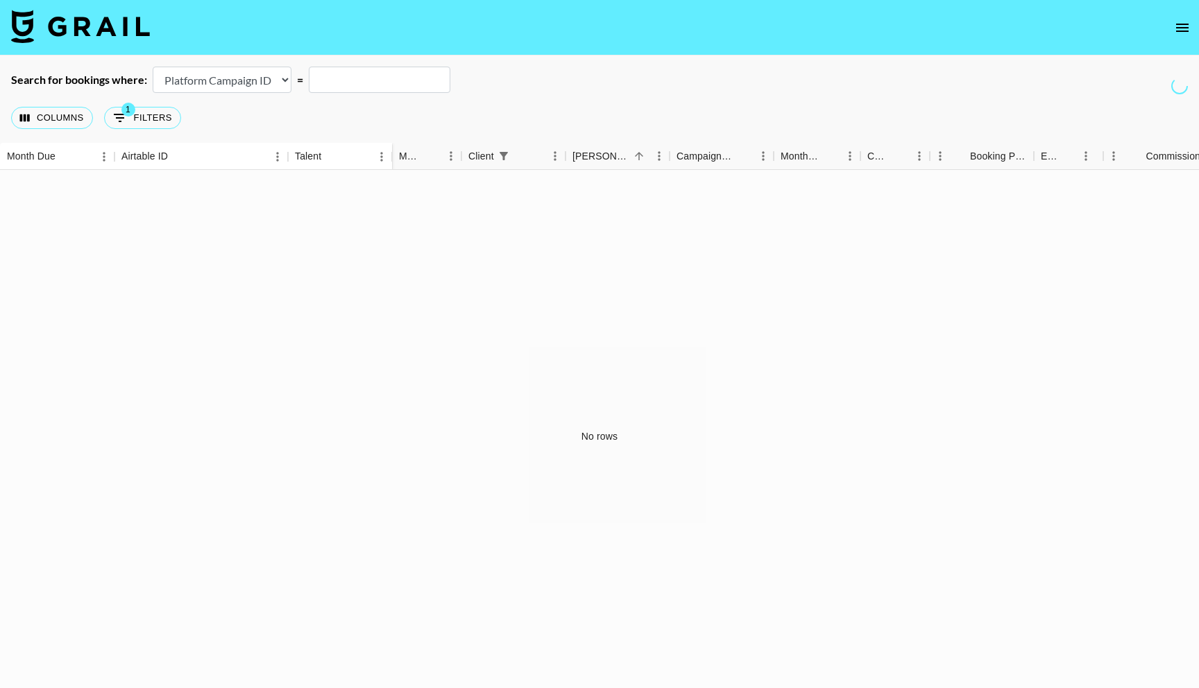
click at [104, 107] on button "1 Filters" at bounding box center [142, 118] width 77 height 22
select select "clientId"
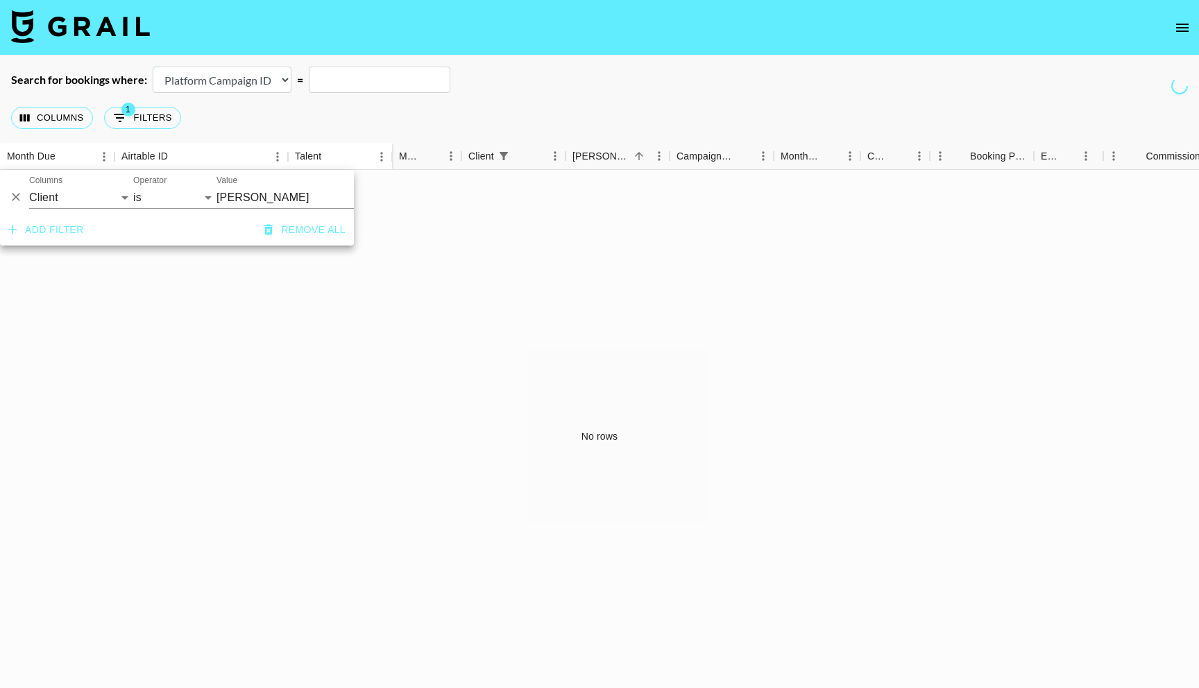
click at [777, 328] on div "No rows" at bounding box center [599, 437] width 1199 height 534
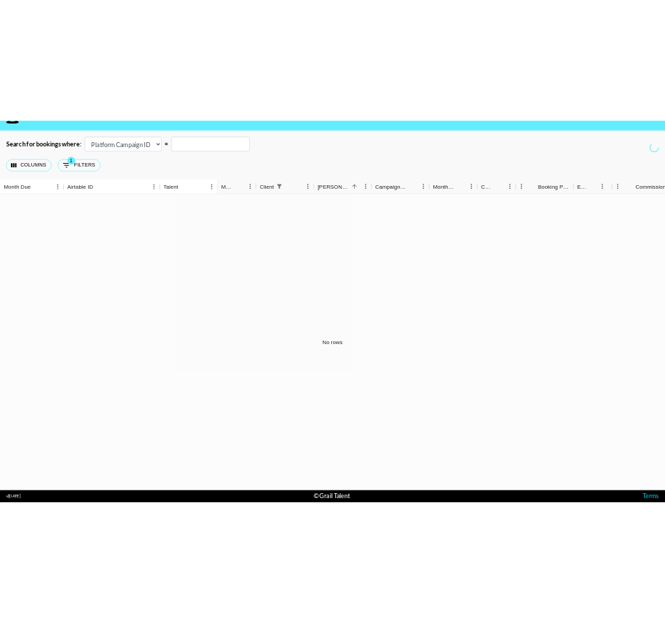
scroll to position [0, 0]
